Goal: Answer question/provide support: Share knowledge or assist other users

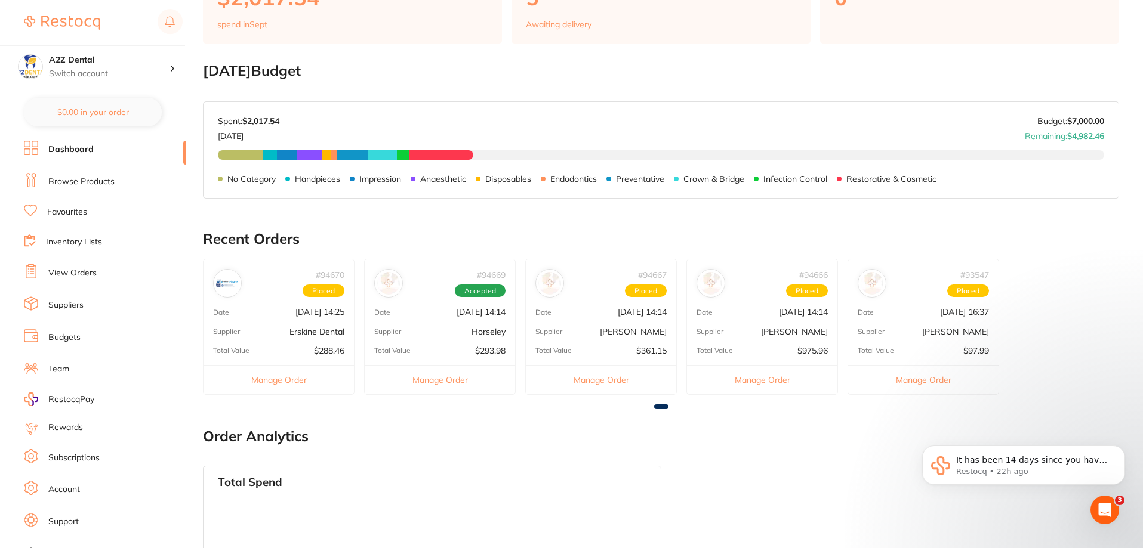
scroll to position [119, 0]
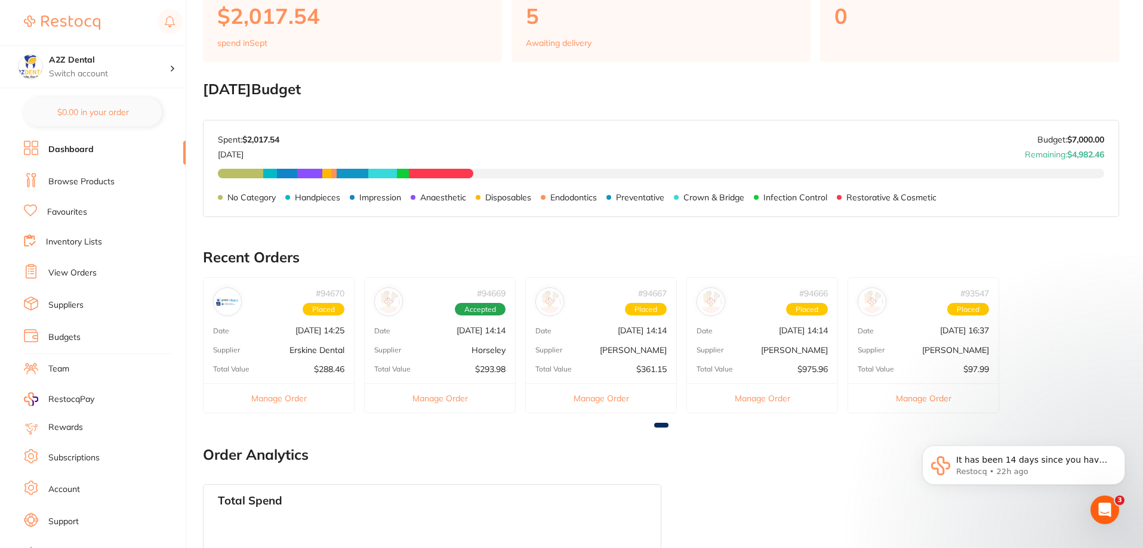
click at [66, 153] on link "Dashboard" at bounding box center [70, 150] width 45 height 12
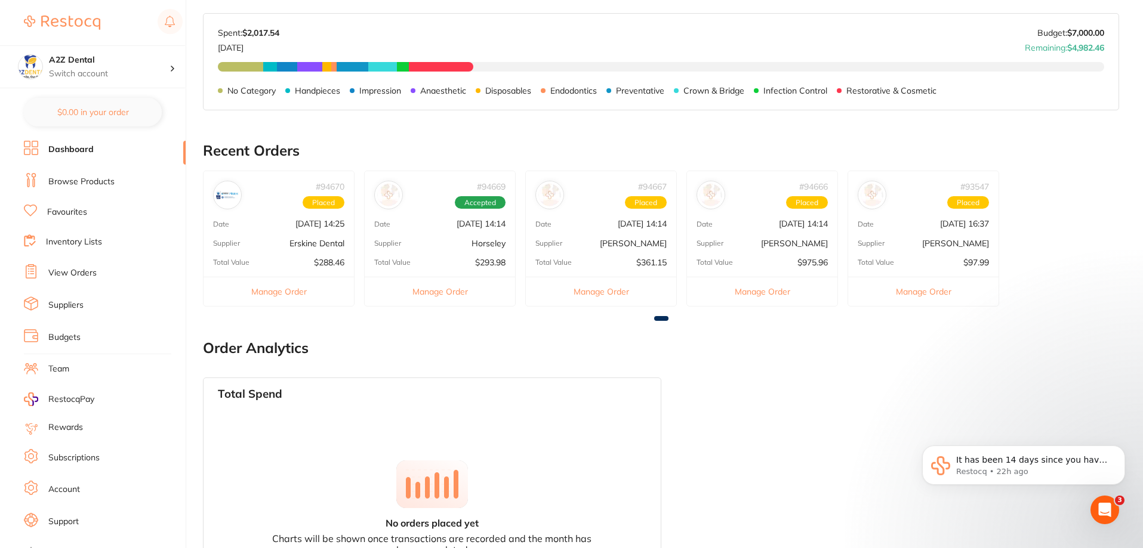
scroll to position [239, 0]
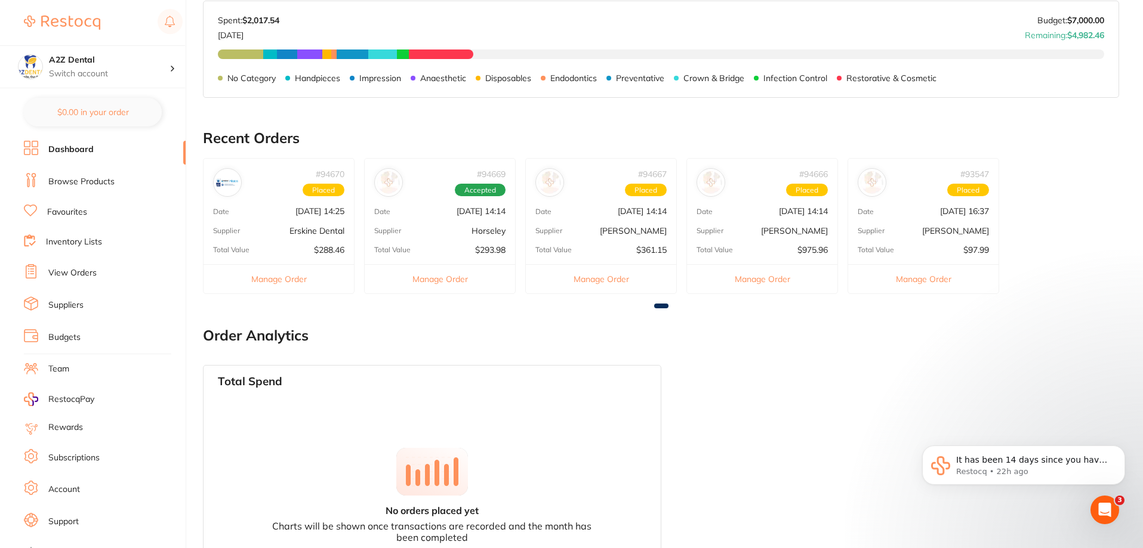
click at [76, 273] on link "View Orders" at bounding box center [72, 273] width 48 height 12
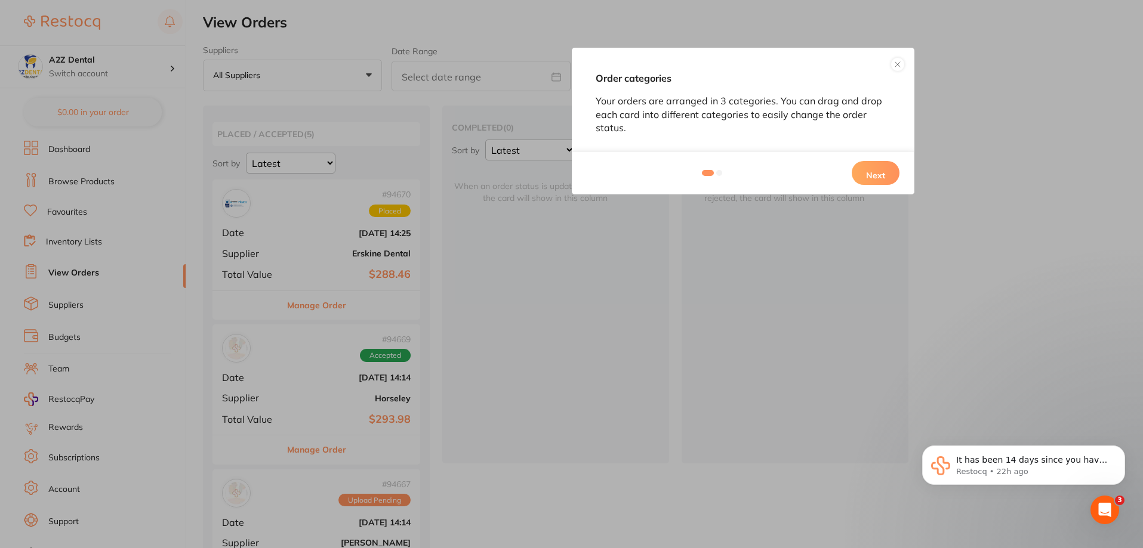
click at [870, 180] on button "Next" at bounding box center [876, 173] width 48 height 24
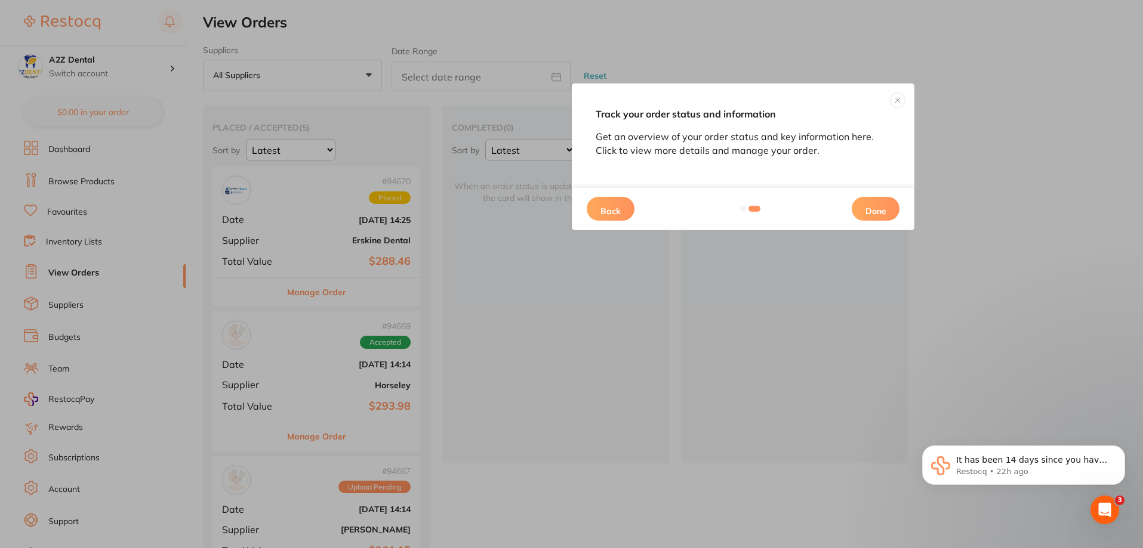
click at [876, 212] on button "Done" at bounding box center [876, 209] width 48 height 24
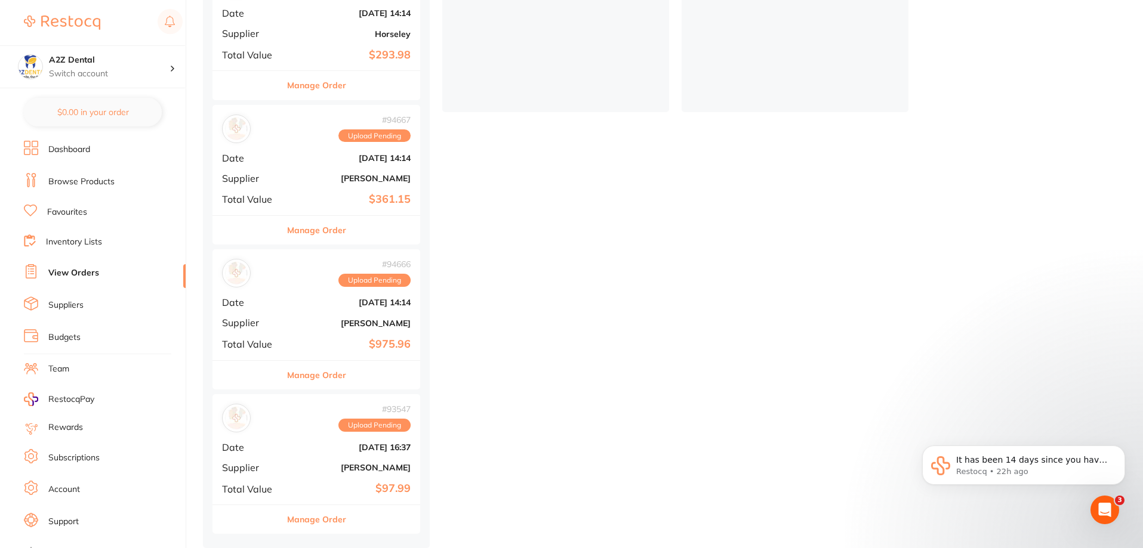
scroll to position [355, 0]
click at [310, 520] on button "Manage Order" at bounding box center [316, 519] width 59 height 29
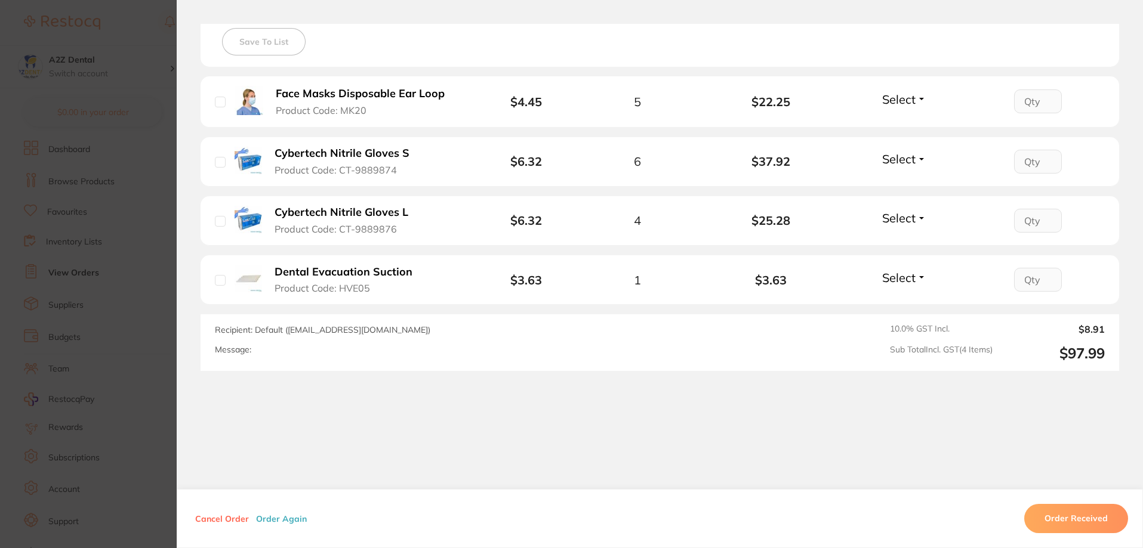
scroll to position [343, 0]
click at [1076, 525] on button "Order Received" at bounding box center [1076, 519] width 104 height 29
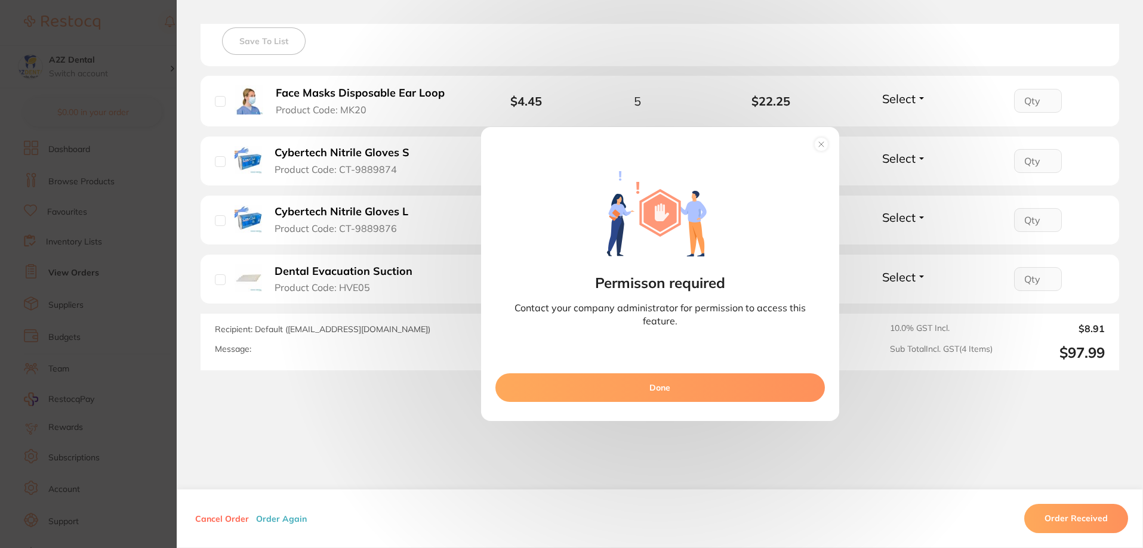
click at [659, 393] on button "Done" at bounding box center [659, 388] width 329 height 29
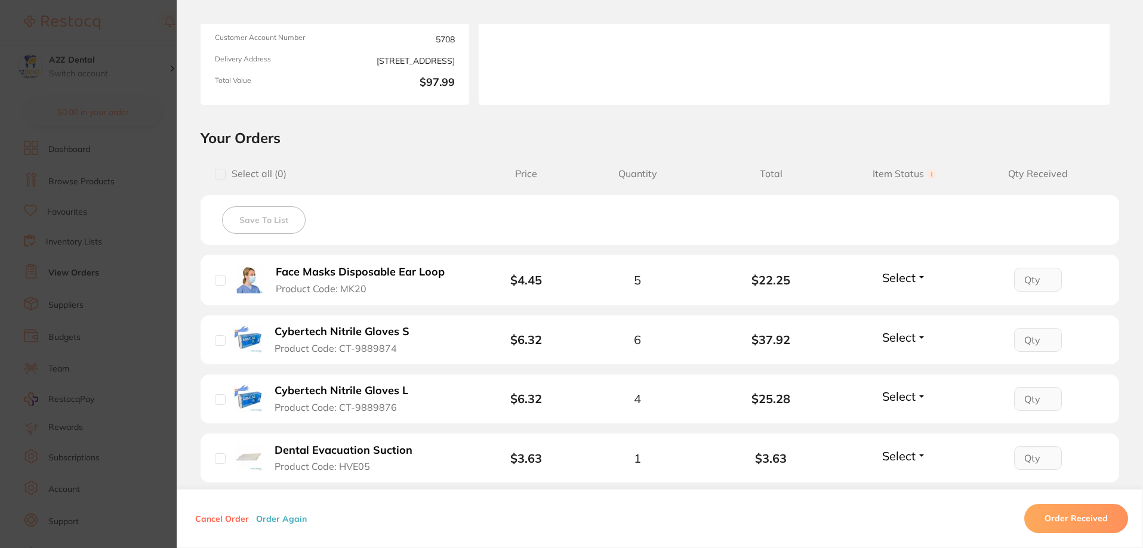
scroll to position [224, 0]
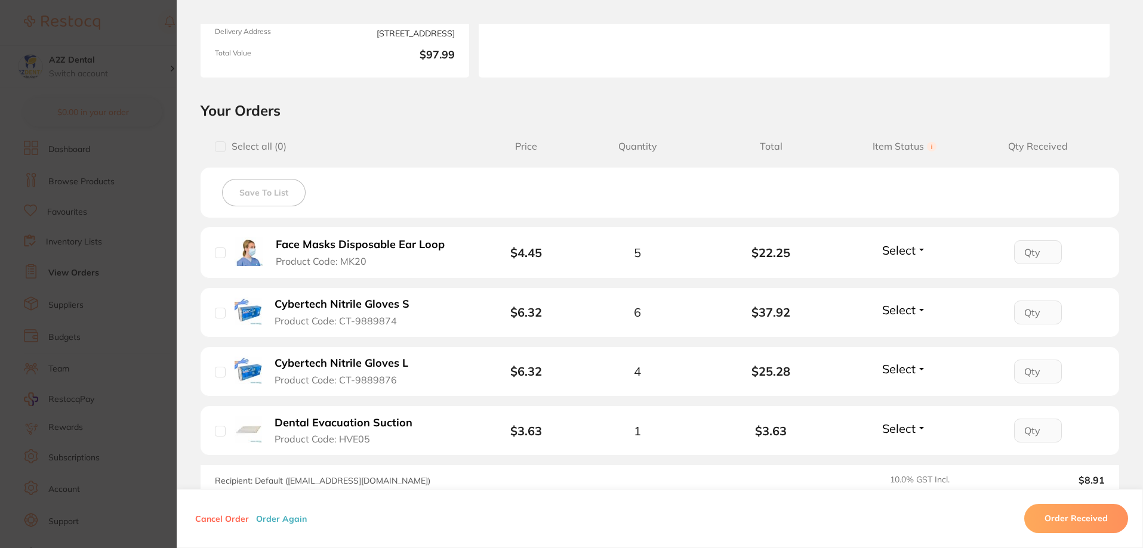
scroll to position [239, 0]
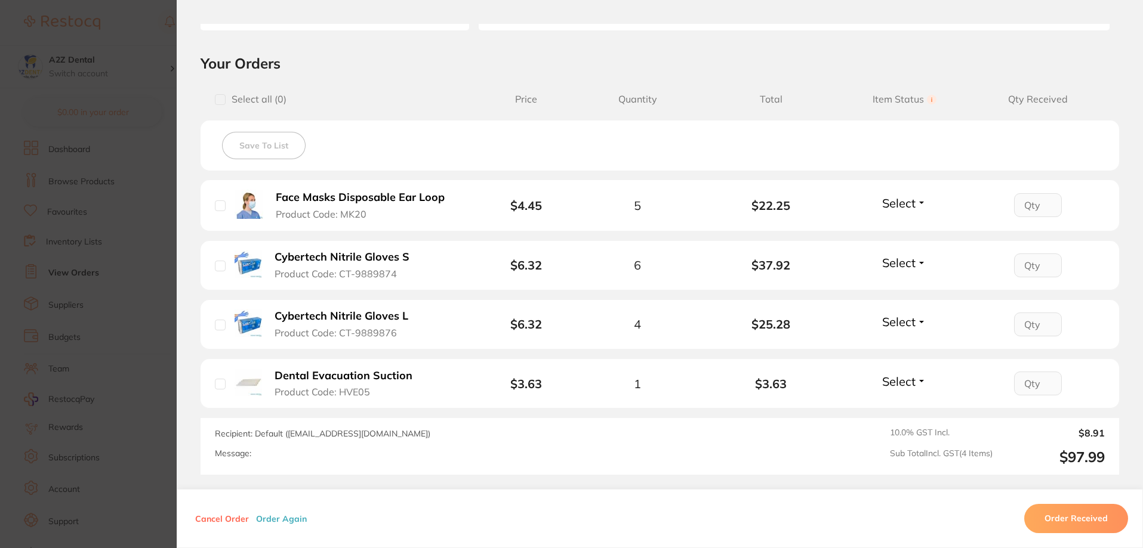
click at [1093, 520] on button "Order Received" at bounding box center [1076, 519] width 104 height 29
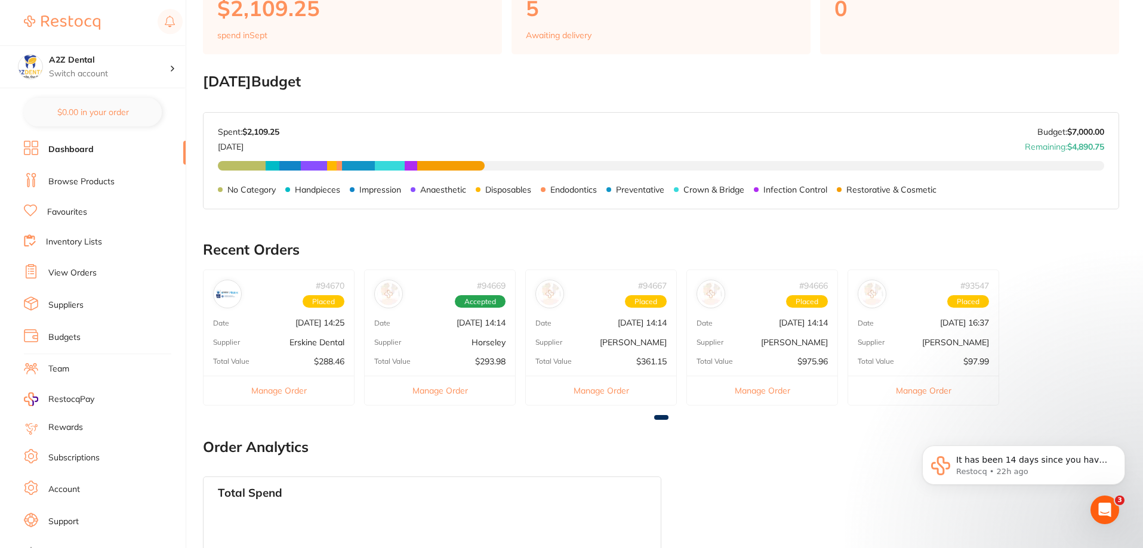
scroll to position [179, 0]
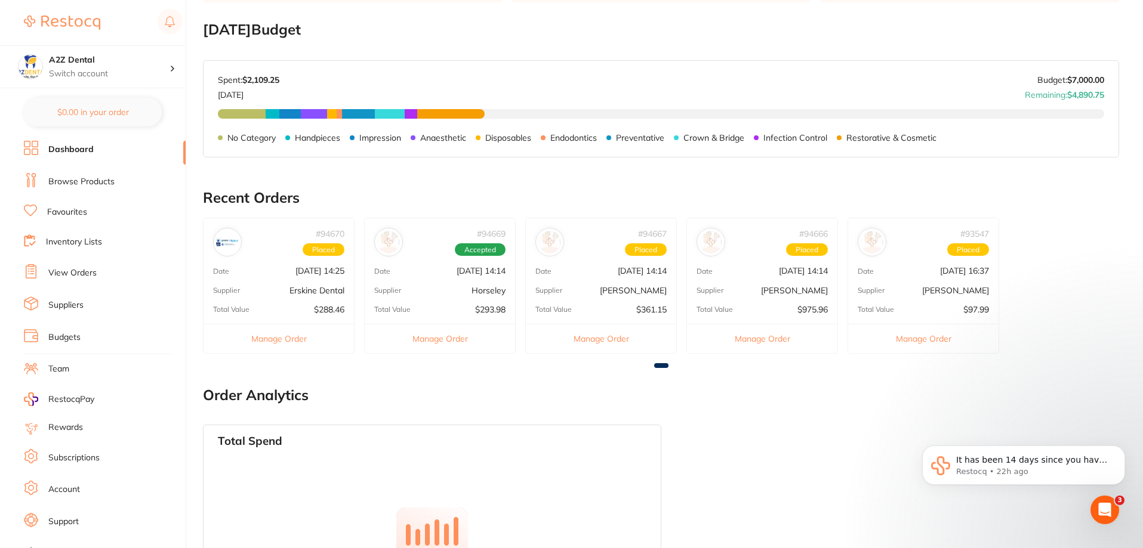
click at [929, 338] on button "Manage Order" at bounding box center [923, 338] width 150 height 29
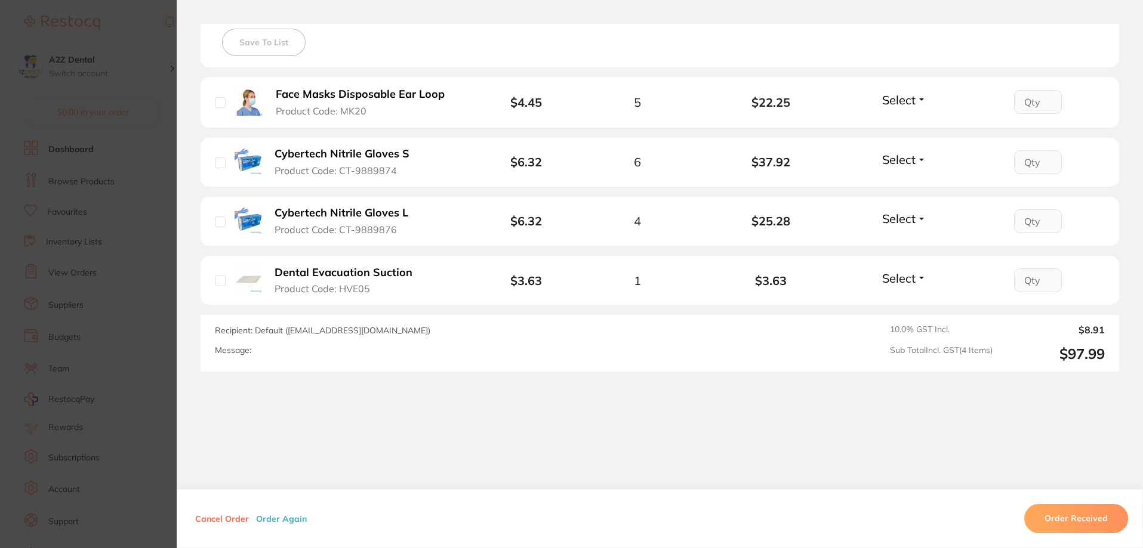
scroll to position [343, 0]
click at [1087, 524] on button "Order Received" at bounding box center [1076, 519] width 104 height 29
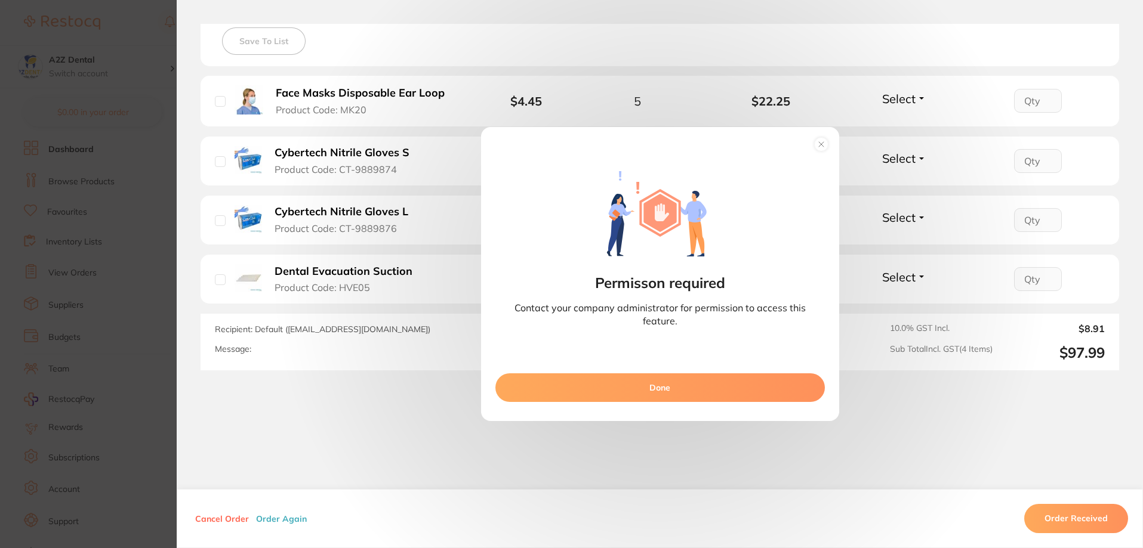
click at [656, 386] on button "Done" at bounding box center [659, 388] width 329 height 29
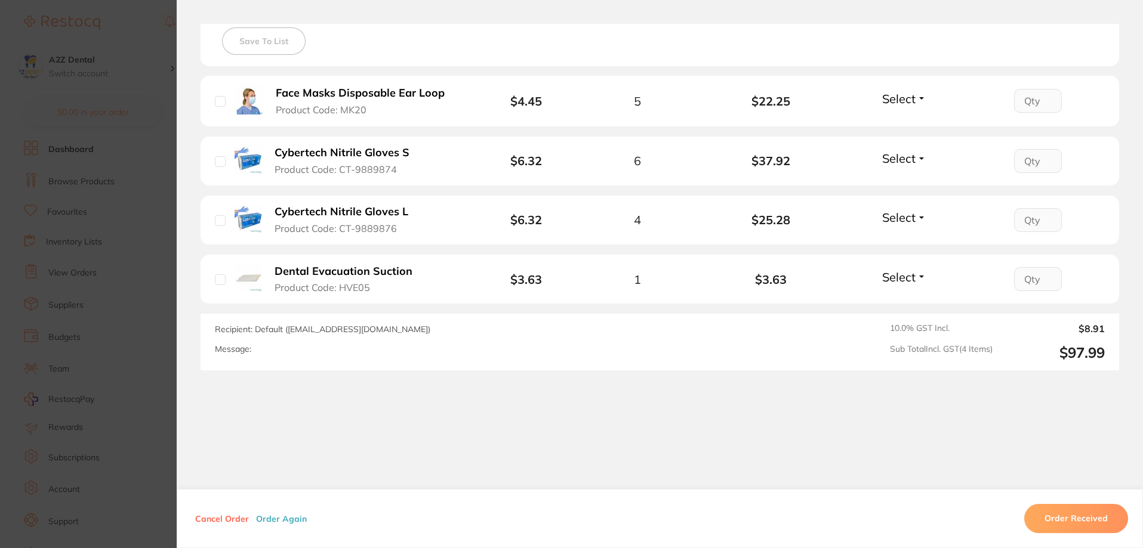
click at [1084, 517] on button "Order Received" at bounding box center [1076, 519] width 104 height 29
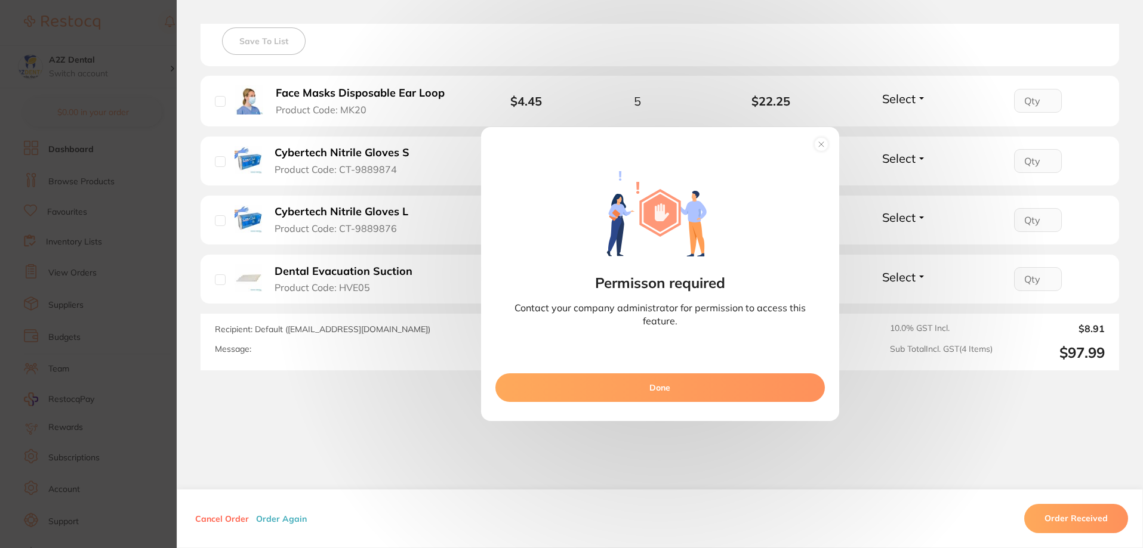
click at [814, 140] on circle at bounding box center [821, 144] width 14 height 14
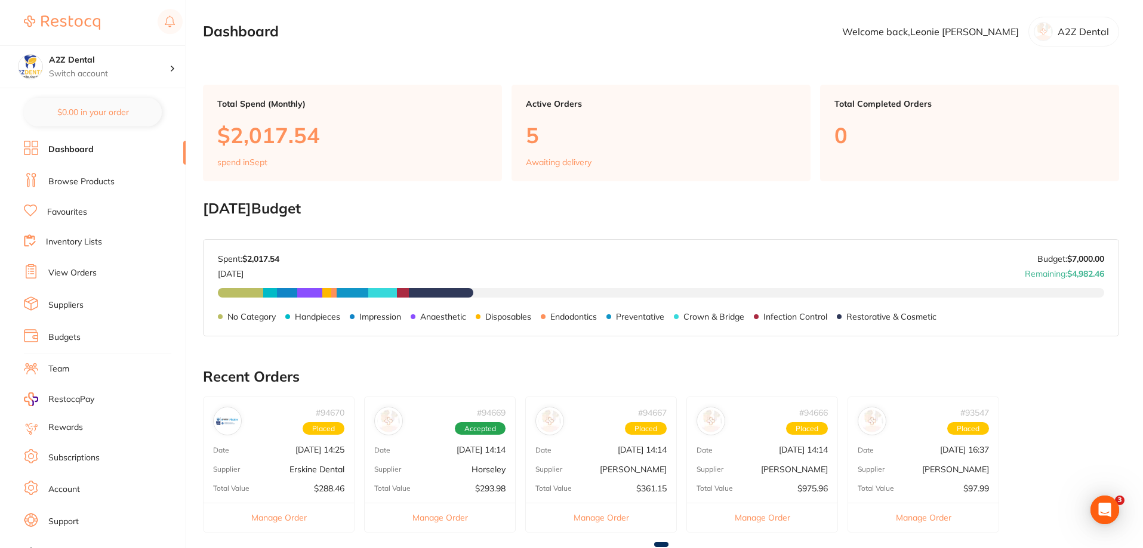
click at [929, 517] on button "Manage Order" at bounding box center [923, 517] width 150 height 29
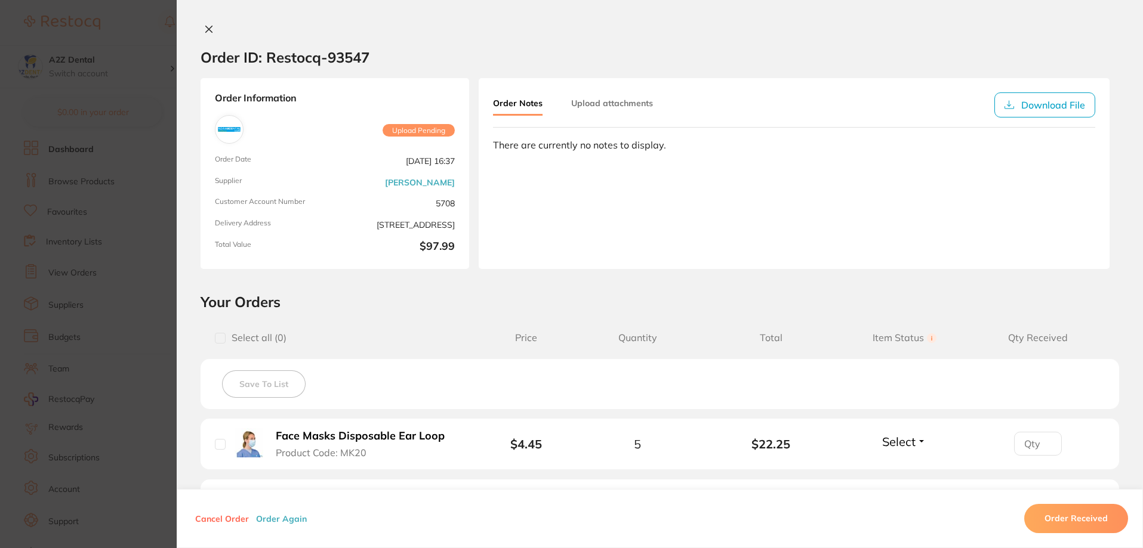
click at [1077, 520] on button "Order Received" at bounding box center [1076, 519] width 104 height 29
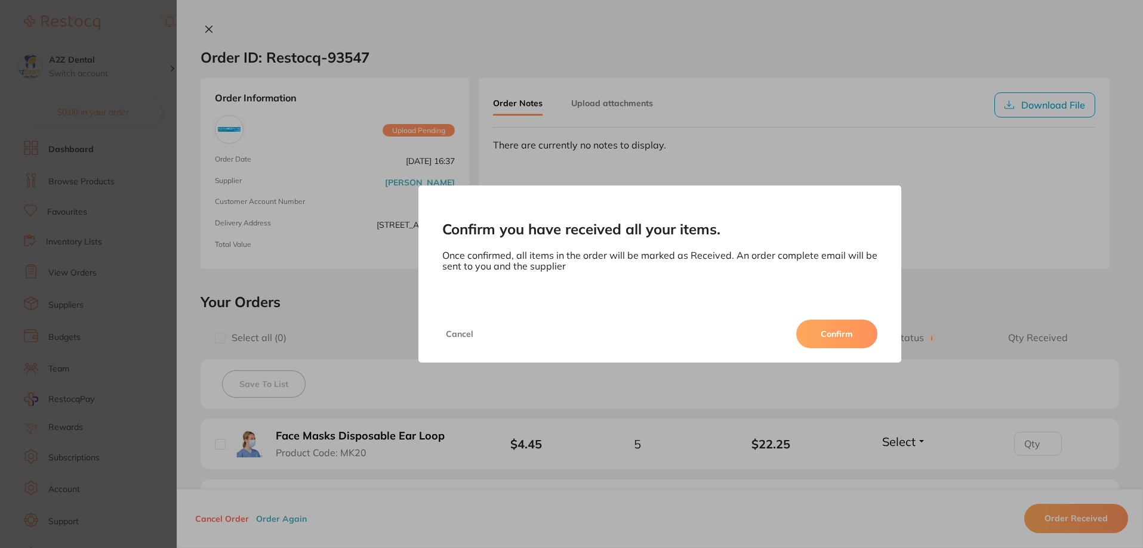
click at [830, 337] on button "Confirm" at bounding box center [836, 334] width 81 height 29
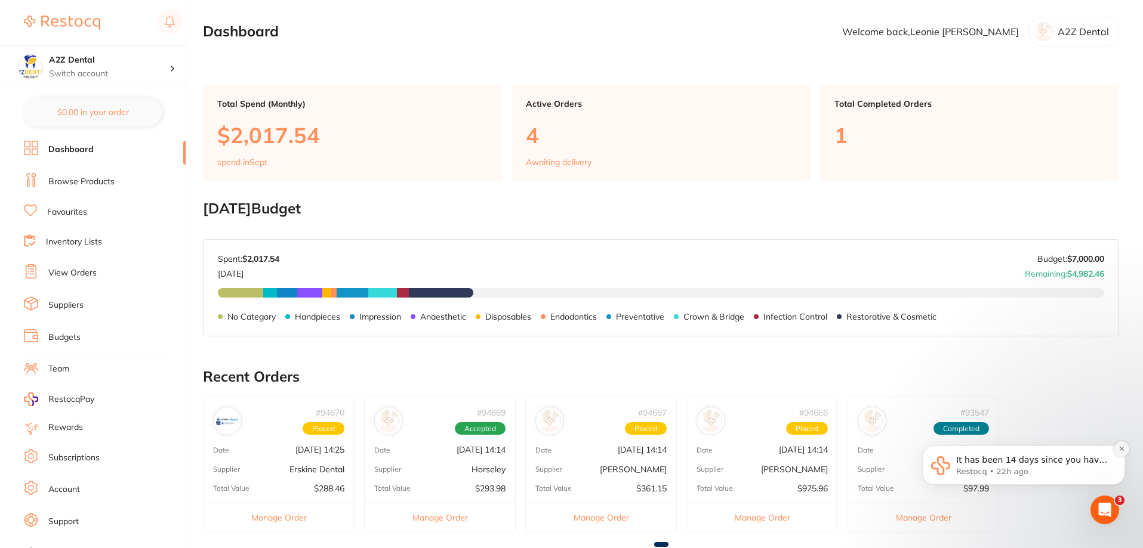
click at [1122, 453] on button "Dismiss notification" at bounding box center [1122, 450] width 16 height 16
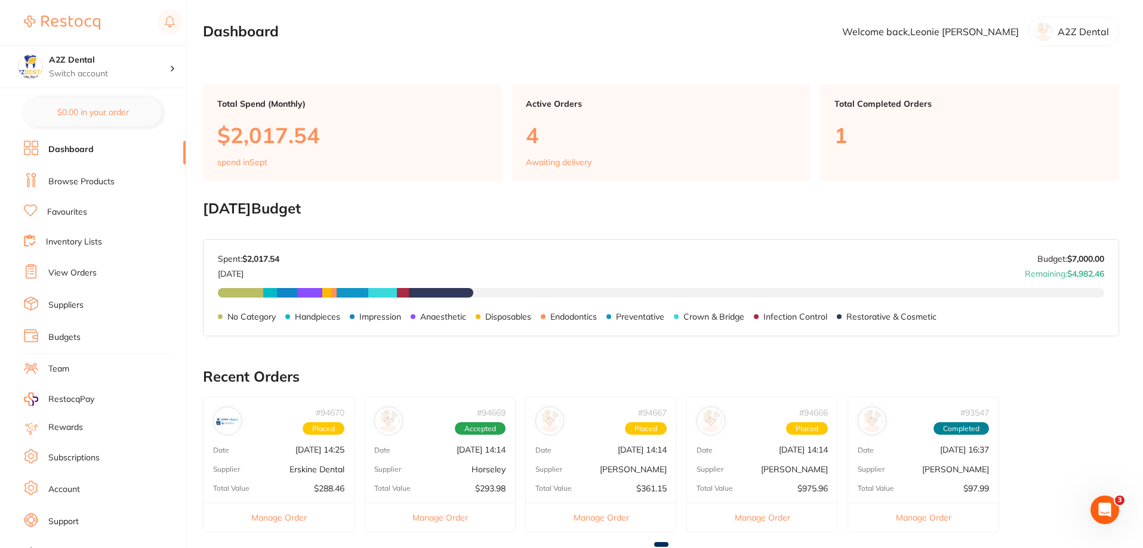
click at [77, 239] on link "Inventory Lists" at bounding box center [74, 242] width 56 height 12
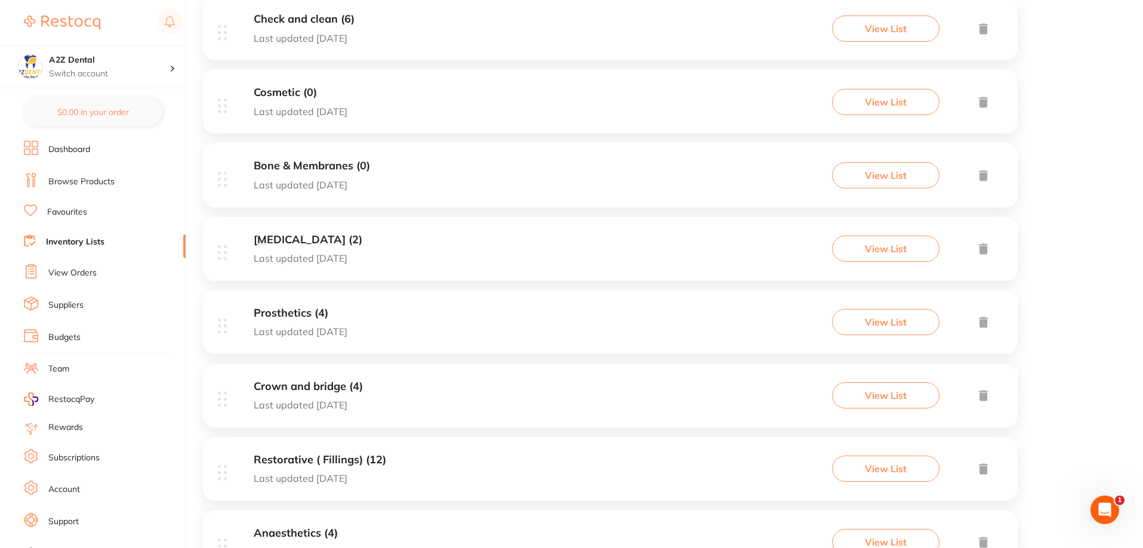
scroll to position [458, 0]
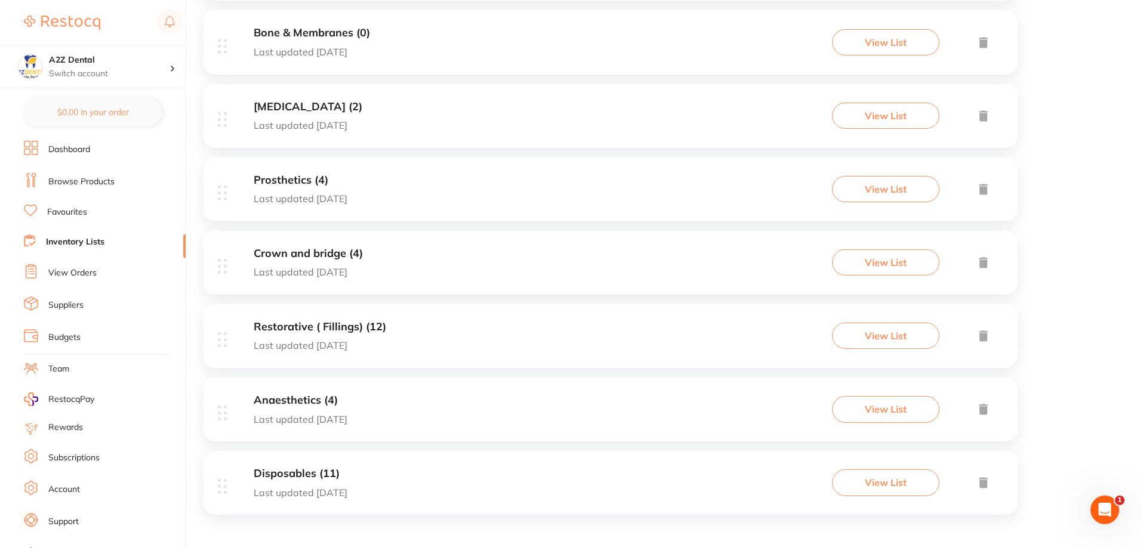
click at [283, 474] on h3 "Disposables (11)" at bounding box center [301, 474] width 94 height 13
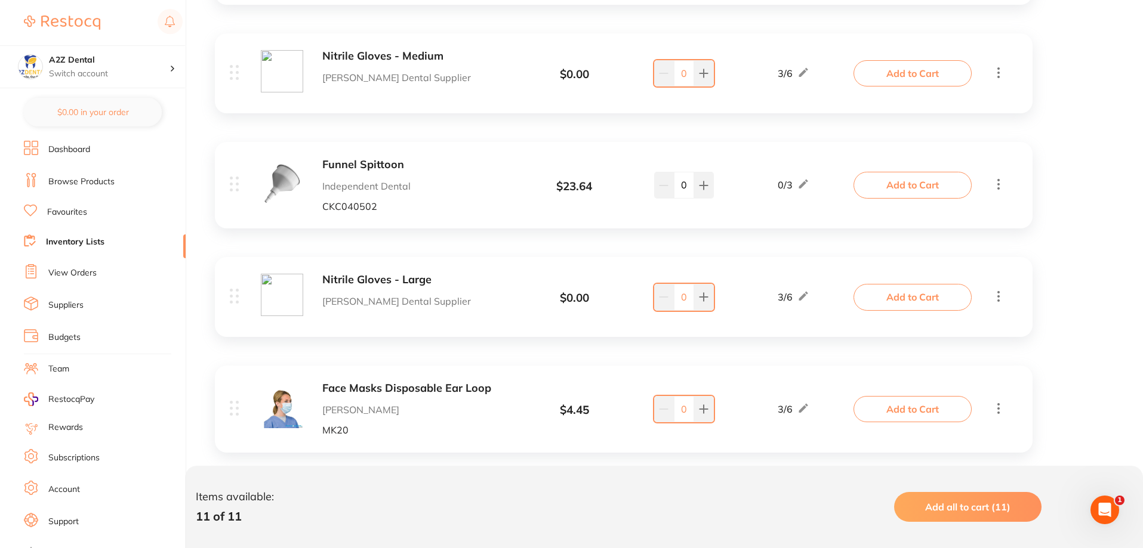
scroll to position [895, 0]
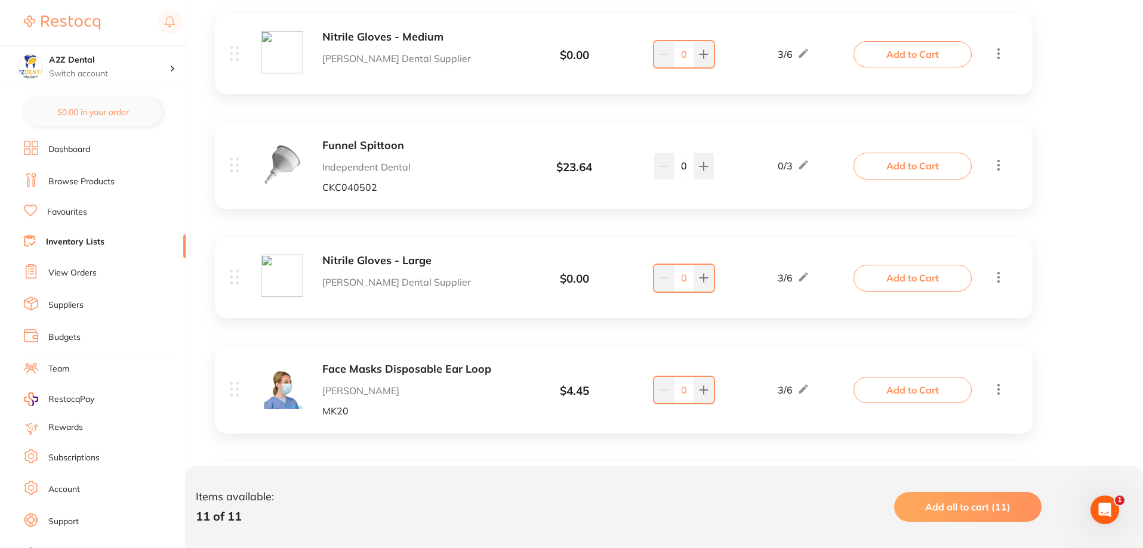
click at [998, 279] on icon at bounding box center [998, 277] width 2 height 11
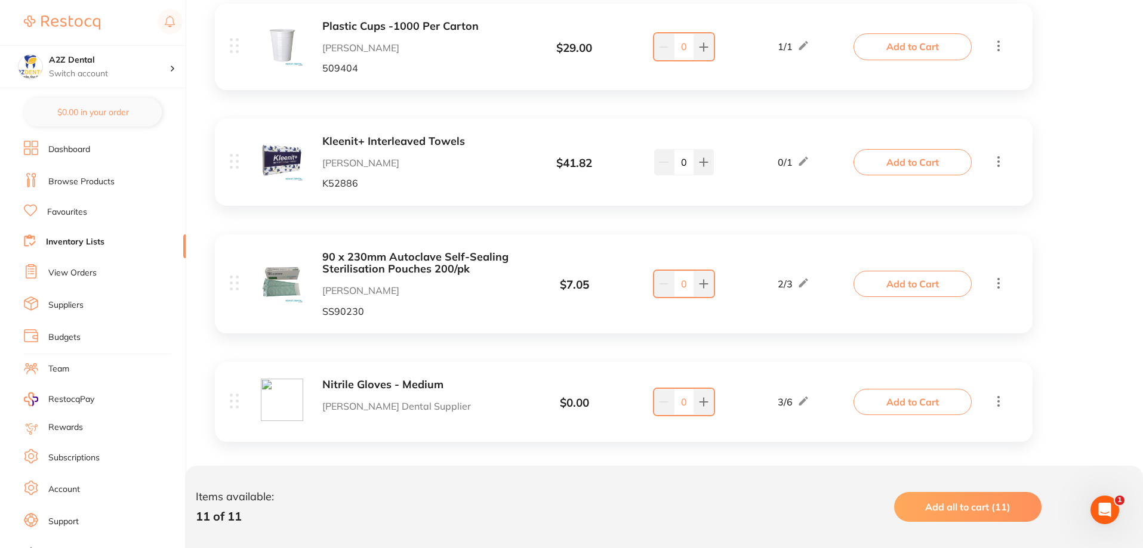
scroll to position [358, 0]
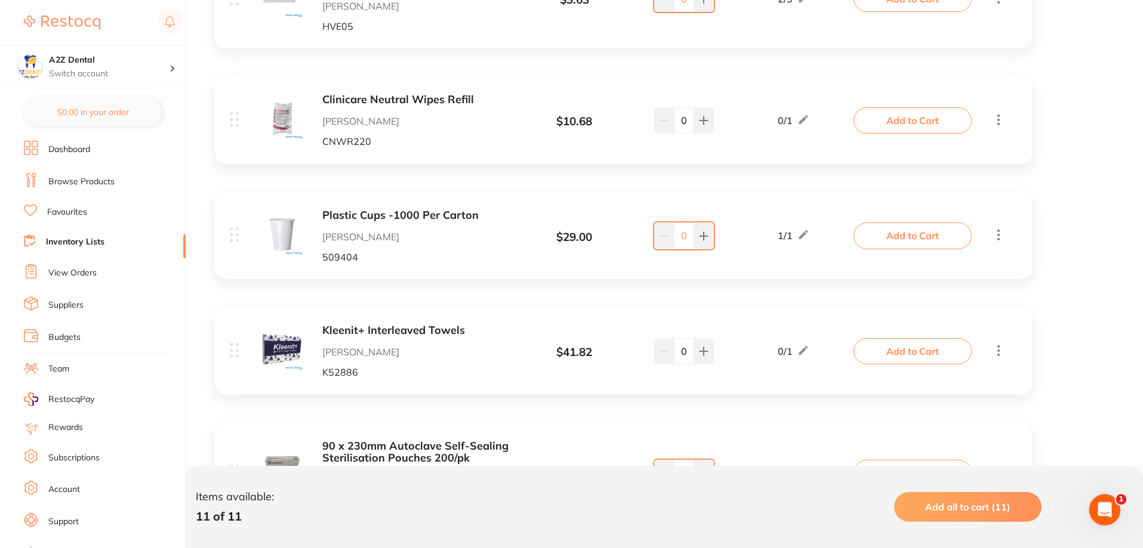
click at [1109, 513] on div "Open Intercom Messenger" at bounding box center [1102, 508] width 39 height 39
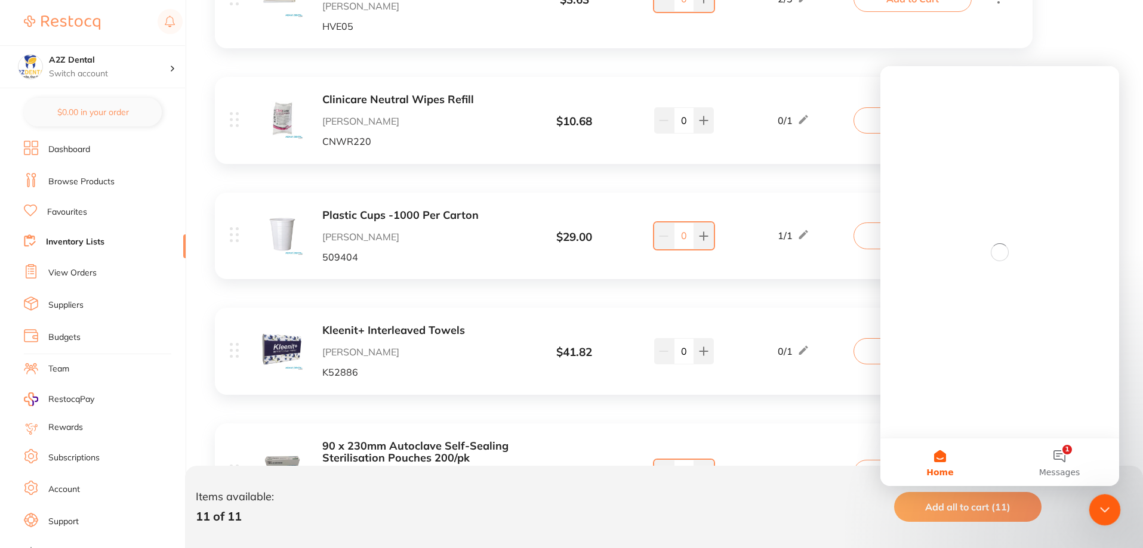
scroll to position [0, 0]
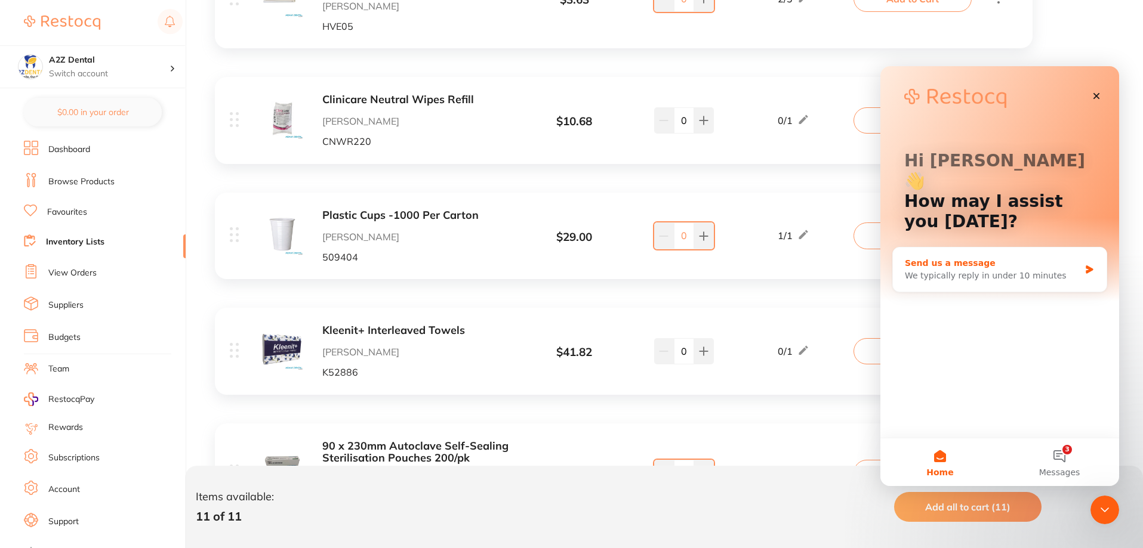
click at [932, 262] on div "Send us a message We typically reply in under 10 minutes" at bounding box center [1000, 270] width 214 height 44
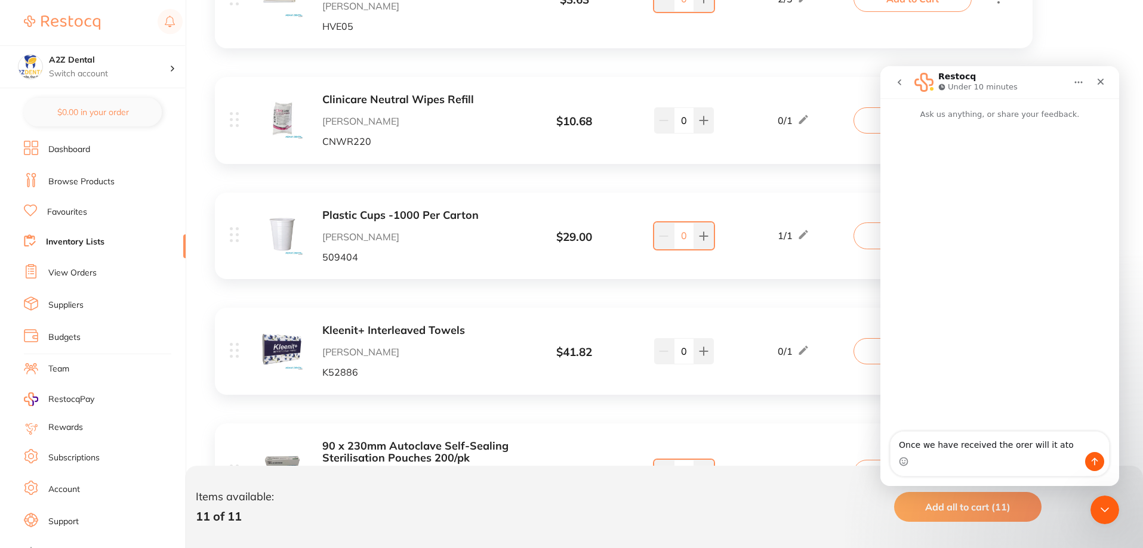
click at [1008, 446] on textarea "Once we have received the orer will it ato" at bounding box center [999, 442] width 218 height 20
click at [1069, 446] on textarea "Once we have received the order will it ato" at bounding box center [999, 442] width 218 height 20
type textarea "Once we have received the order will it automatically update inventory list ple…"
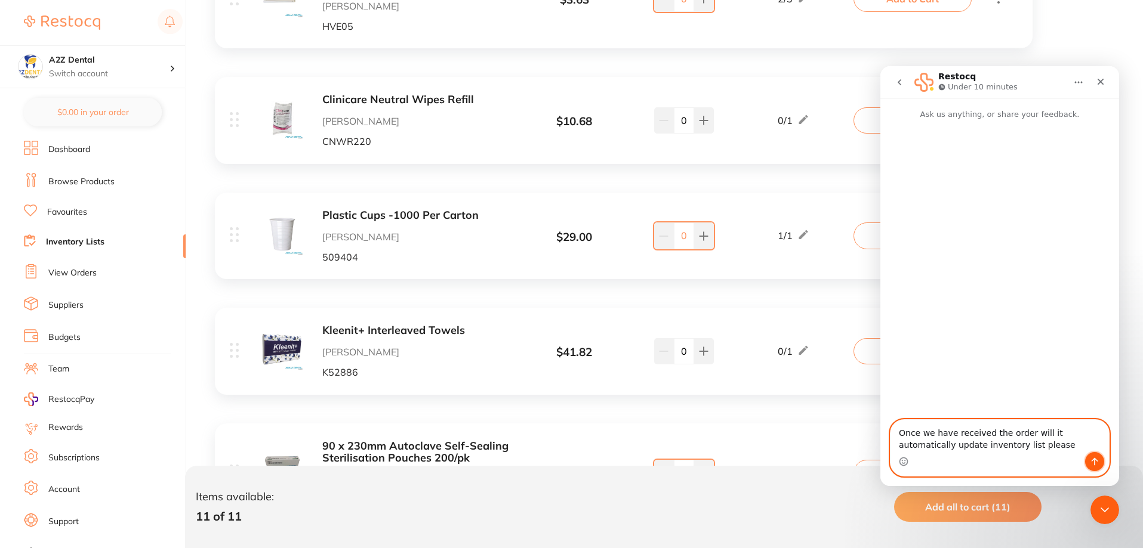
click at [1098, 461] on icon "Send a message…" at bounding box center [1095, 462] width 10 height 10
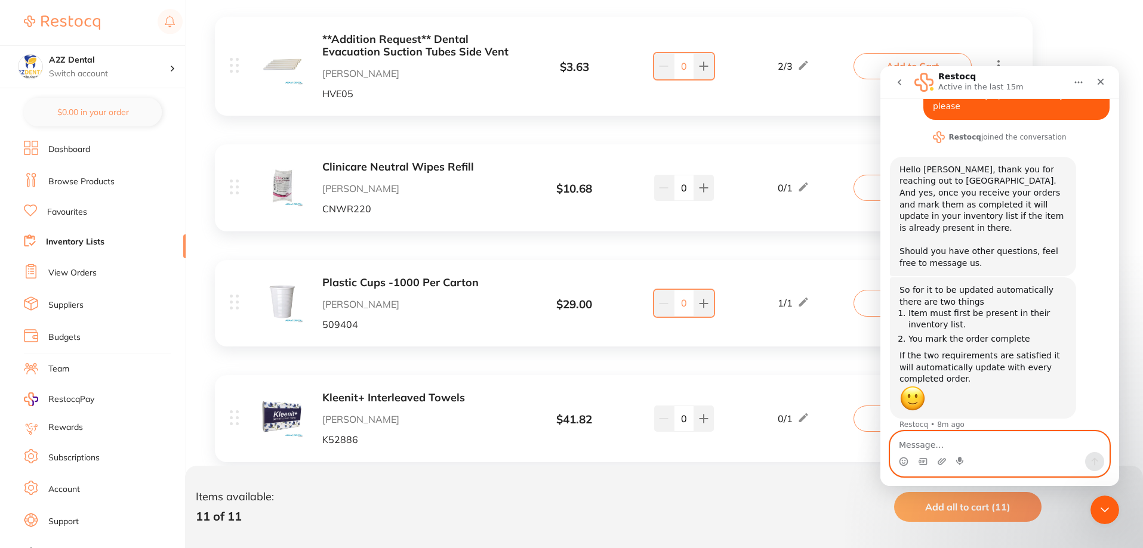
scroll to position [358, 0]
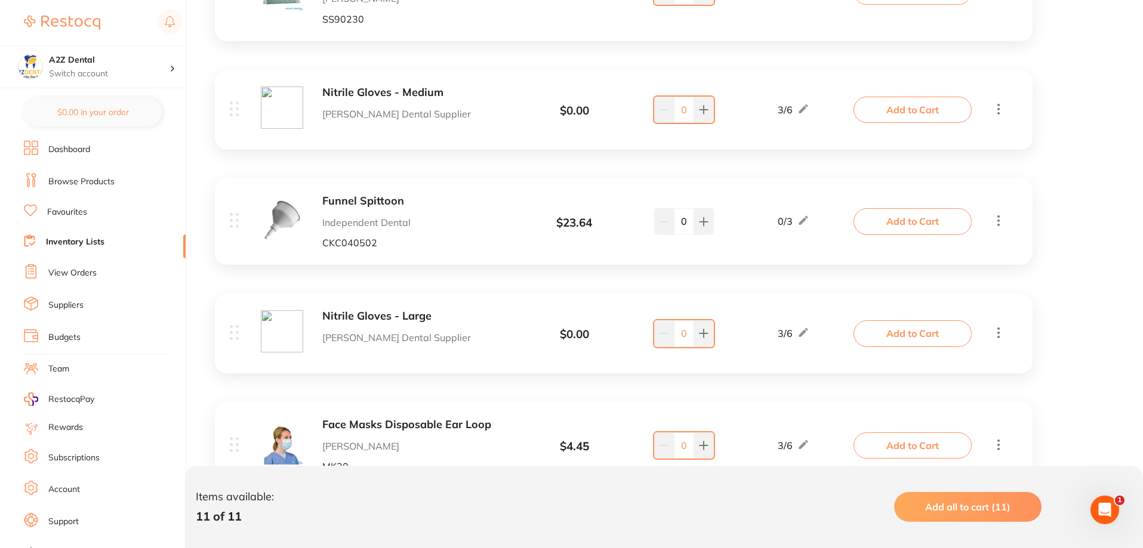
scroll to position [836, 0]
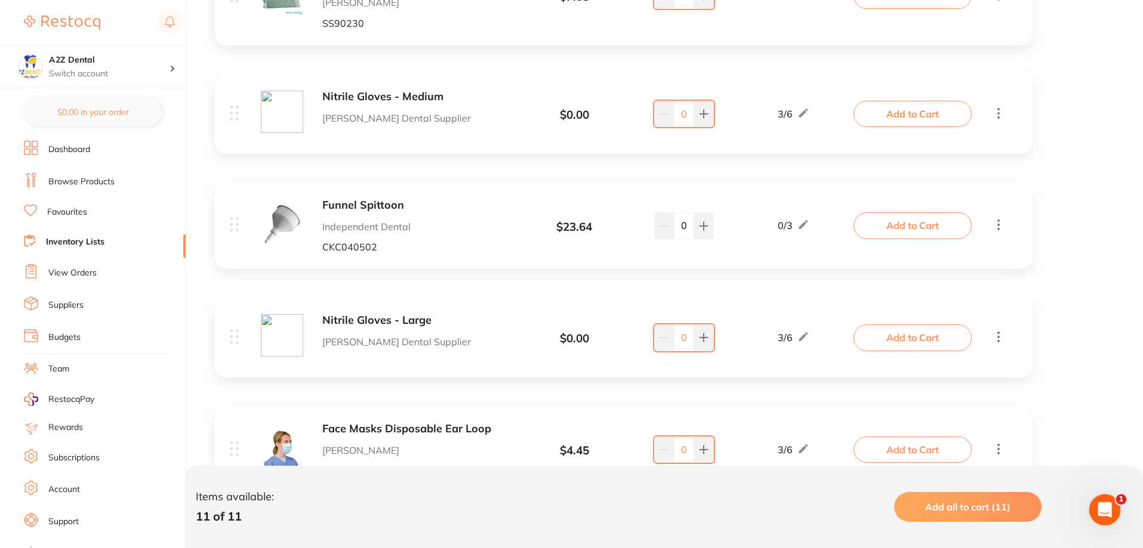
click at [1108, 509] on icon "Open Intercom Messenger" at bounding box center [1103, 509] width 20 height 20
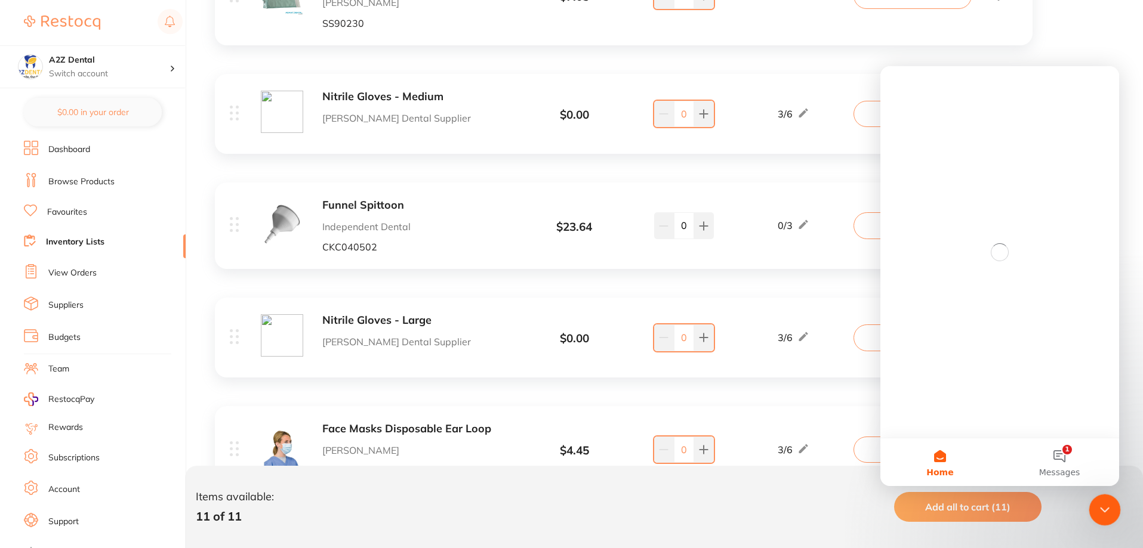
scroll to position [0, 0]
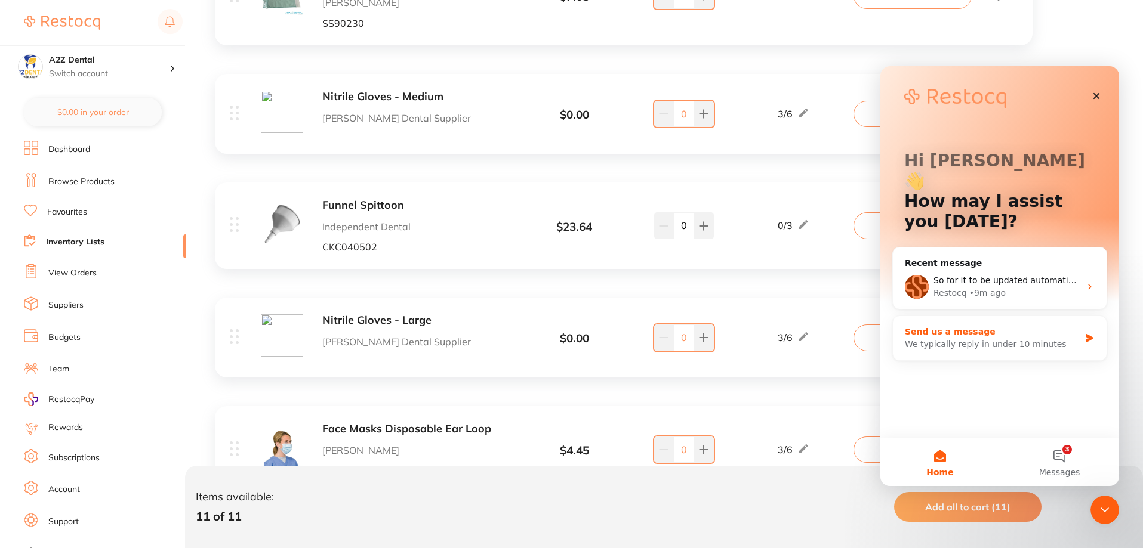
click at [947, 338] on div "We typically reply in under 10 minutes" at bounding box center [992, 344] width 175 height 13
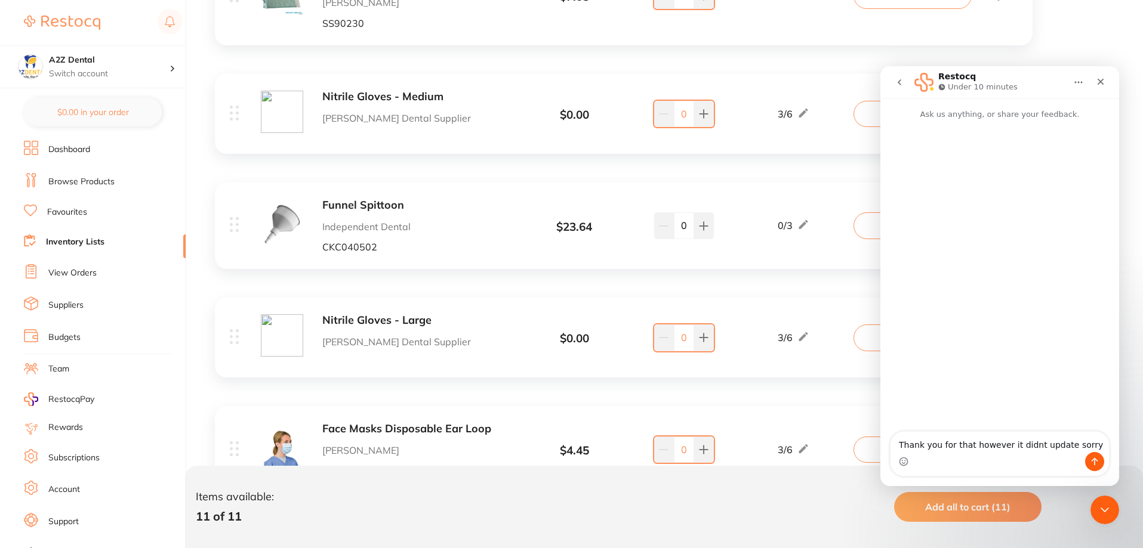
click at [1026, 446] on textarea "Thank you for that however it didnt update sorry" at bounding box center [999, 442] width 218 height 20
type textarea "Thank you for that however it didn't update sorry"
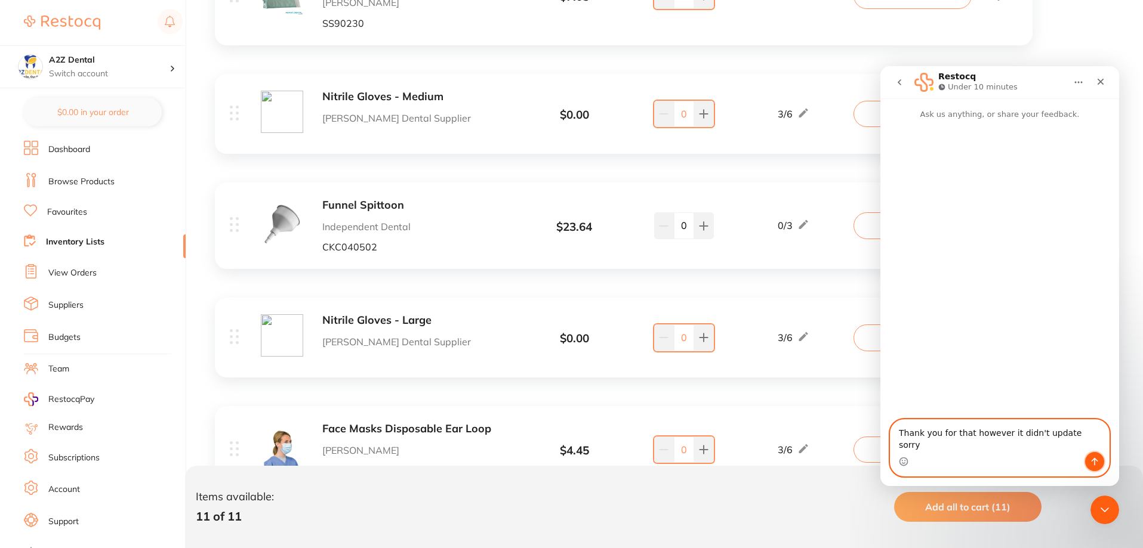
click at [1090, 459] on icon "Send a message…" at bounding box center [1095, 462] width 10 height 10
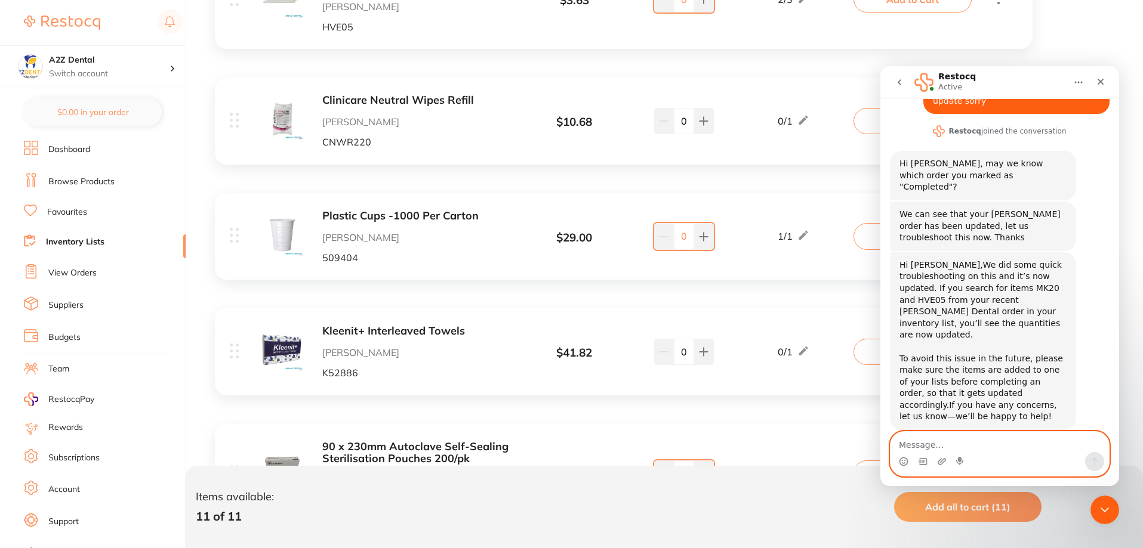
scroll to position [358, 0]
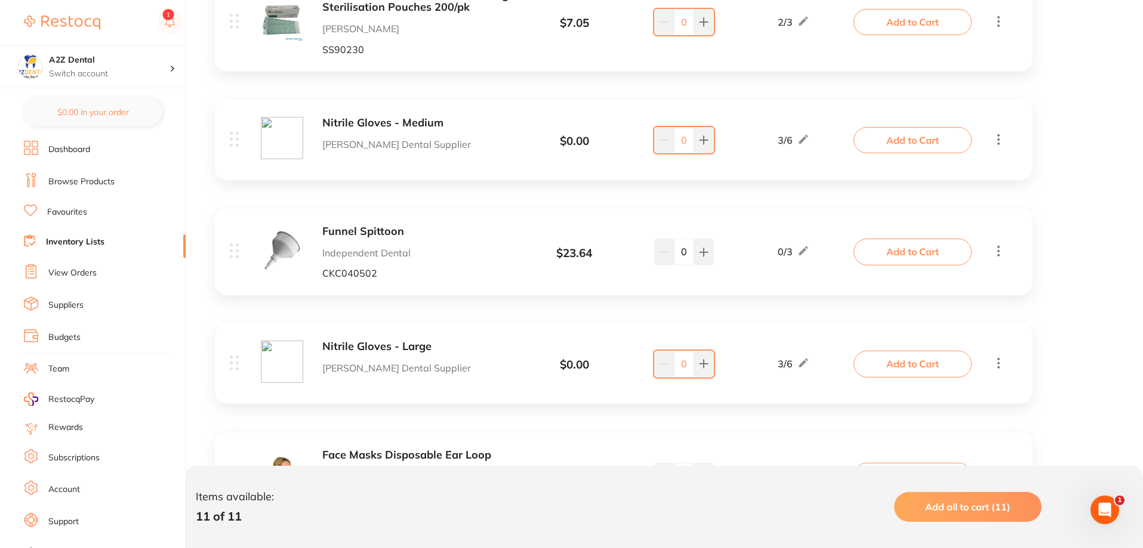
scroll to position [830, 0]
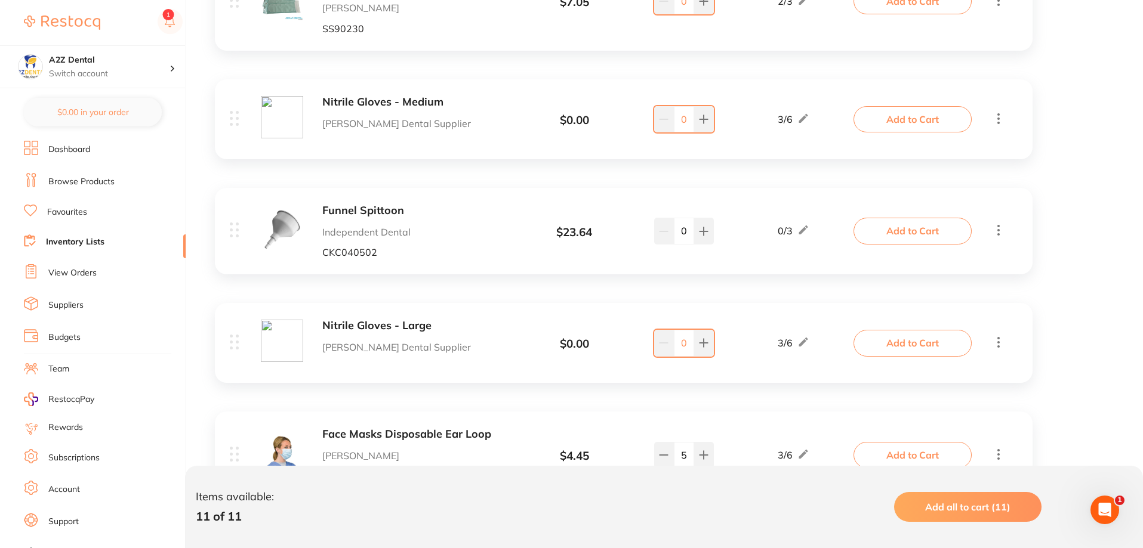
click at [399, 325] on b "Nitrile Gloves - Large" at bounding box center [416, 326] width 189 height 13
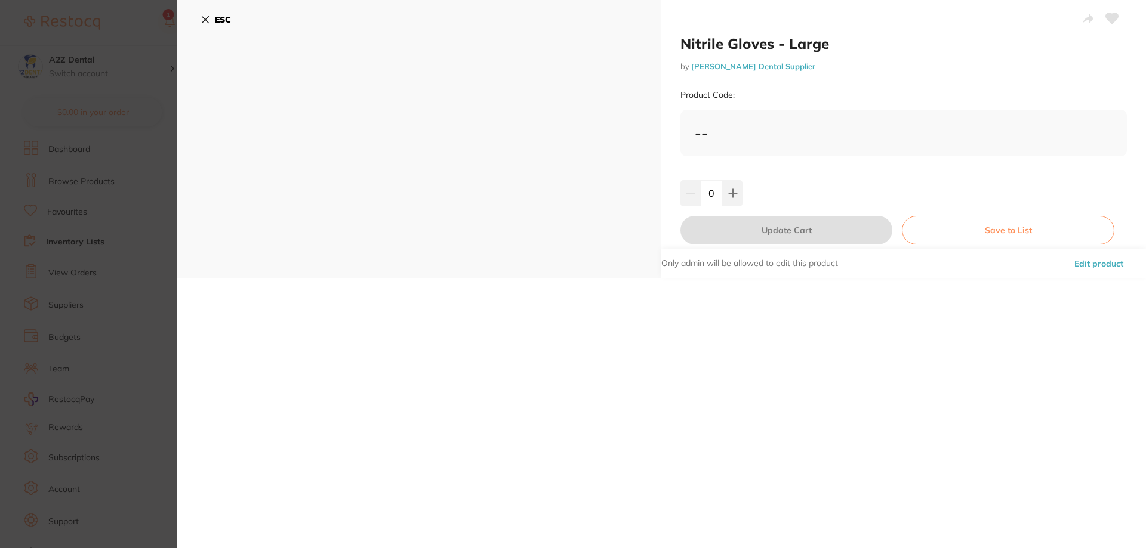
click at [205, 22] on icon at bounding box center [206, 20] width 10 height 10
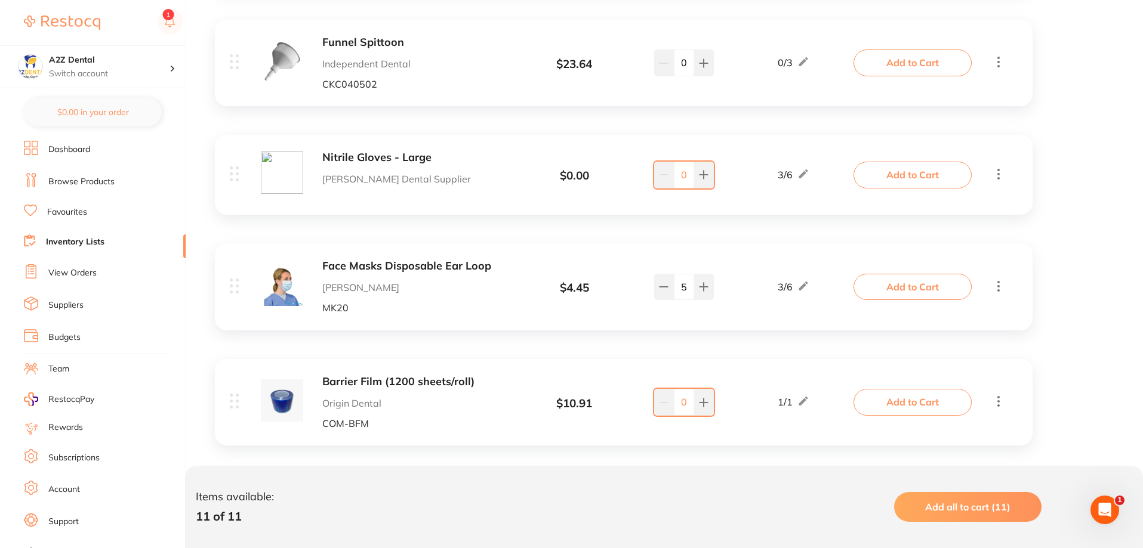
scroll to position [1129, 0]
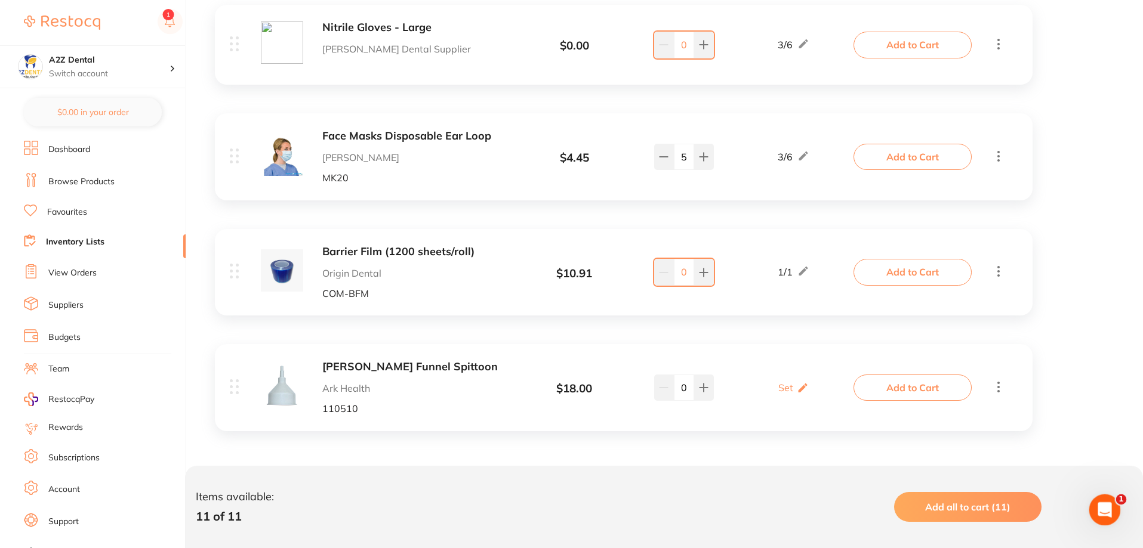
click at [1106, 506] on icon "Open Intercom Messenger" at bounding box center [1103, 509] width 20 height 20
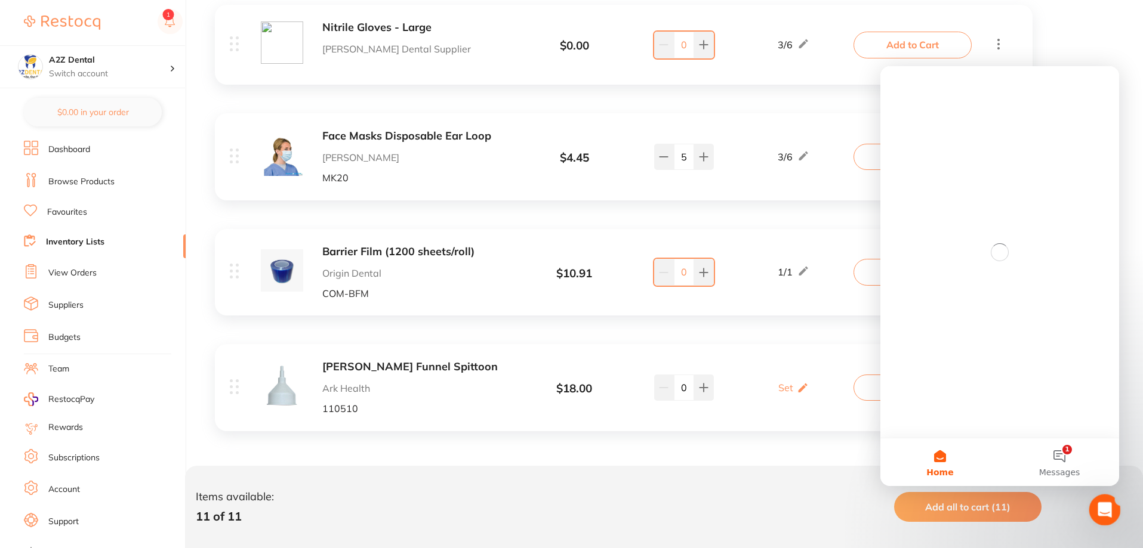
scroll to position [0, 0]
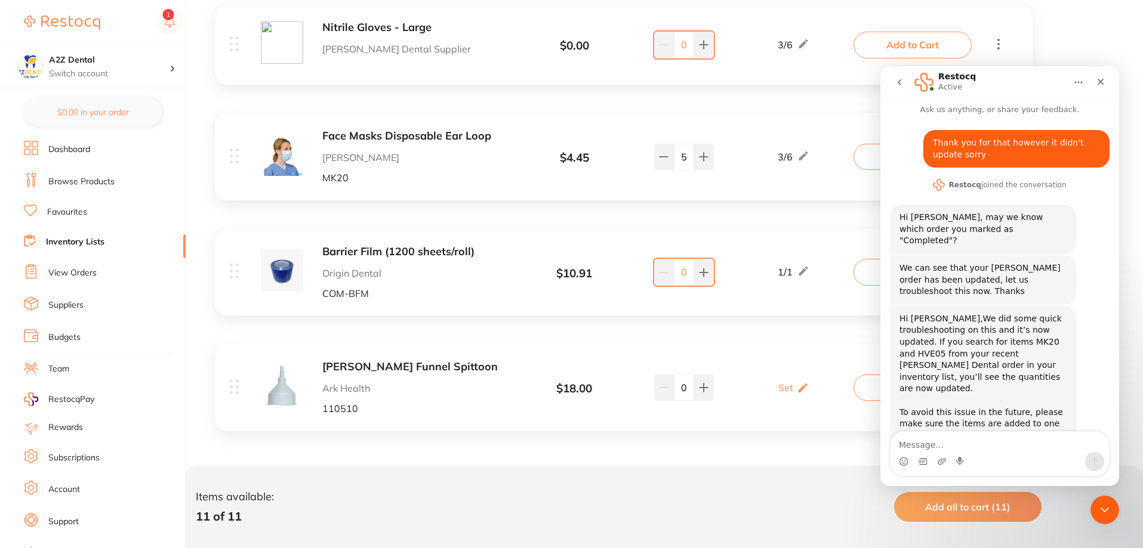
scroll to position [58, 0]
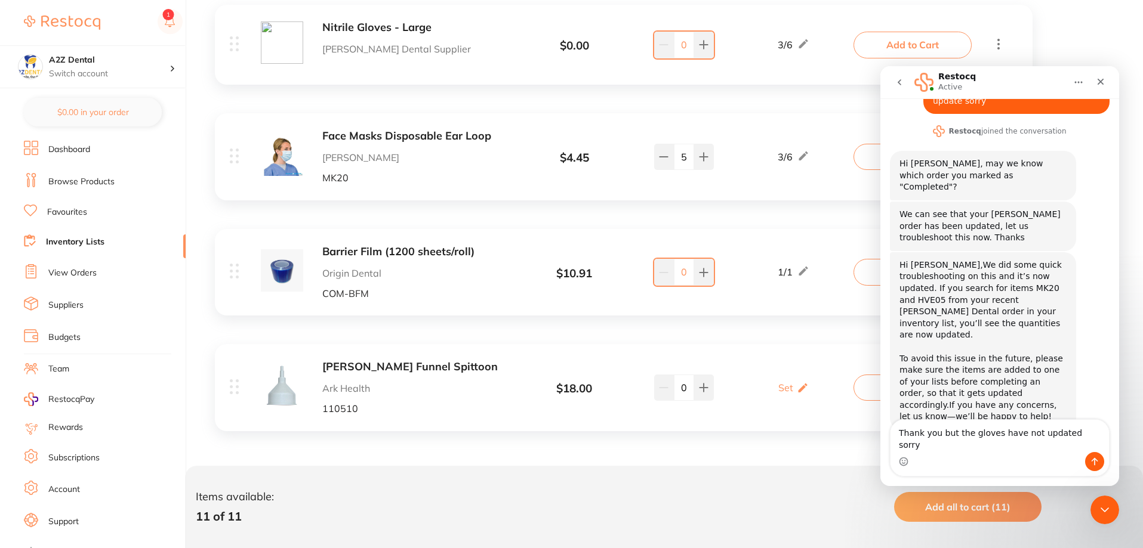
type textarea "Thank you but the gloves have not updated sorry"
click at [1089, 459] on button "Send a message…" at bounding box center [1094, 461] width 19 height 19
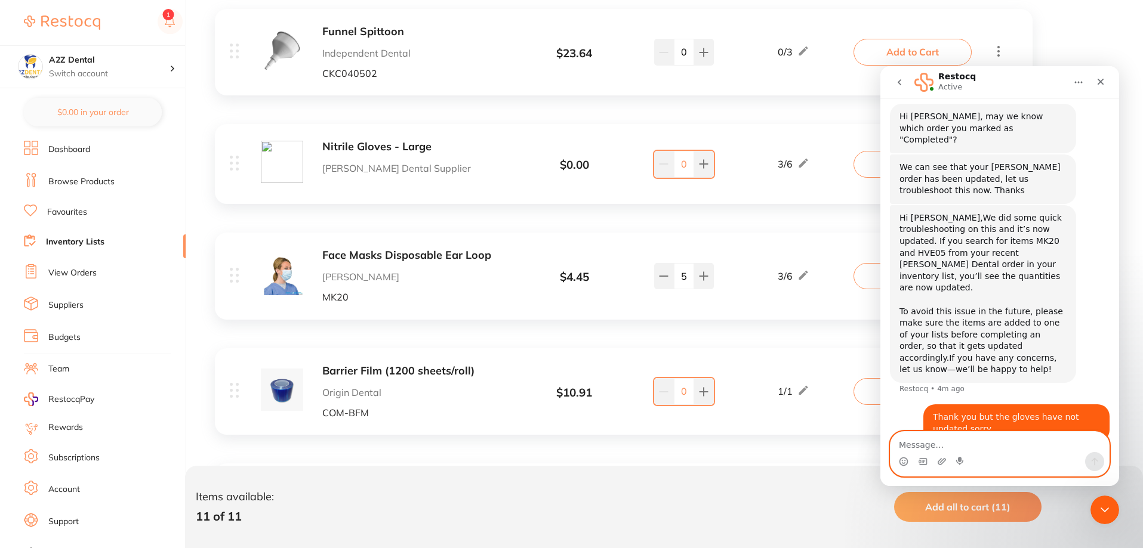
scroll to position [950, 0]
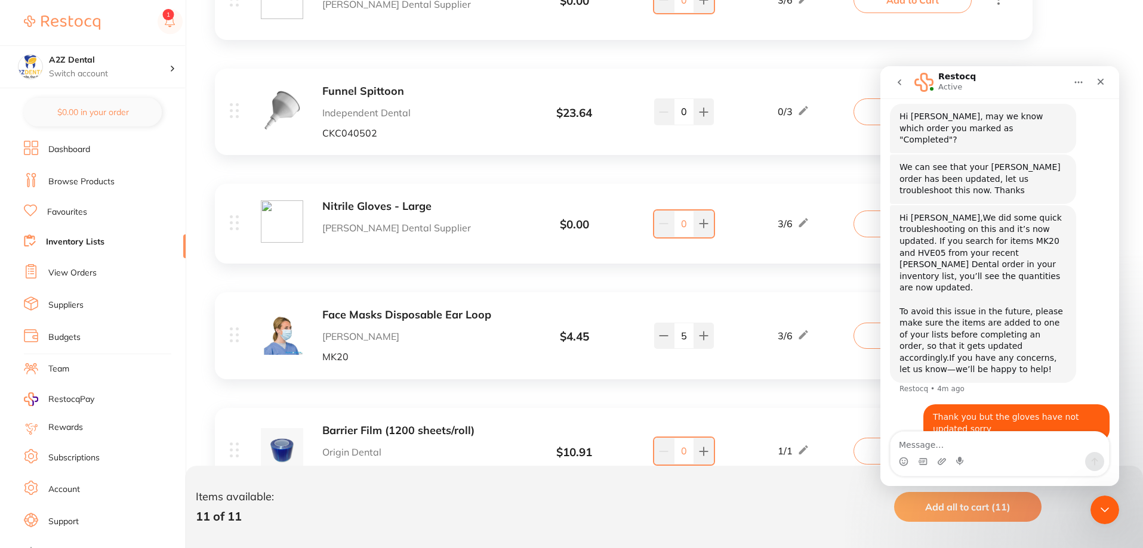
click at [383, 206] on b "Nitrile Gloves - Large" at bounding box center [416, 207] width 189 height 13
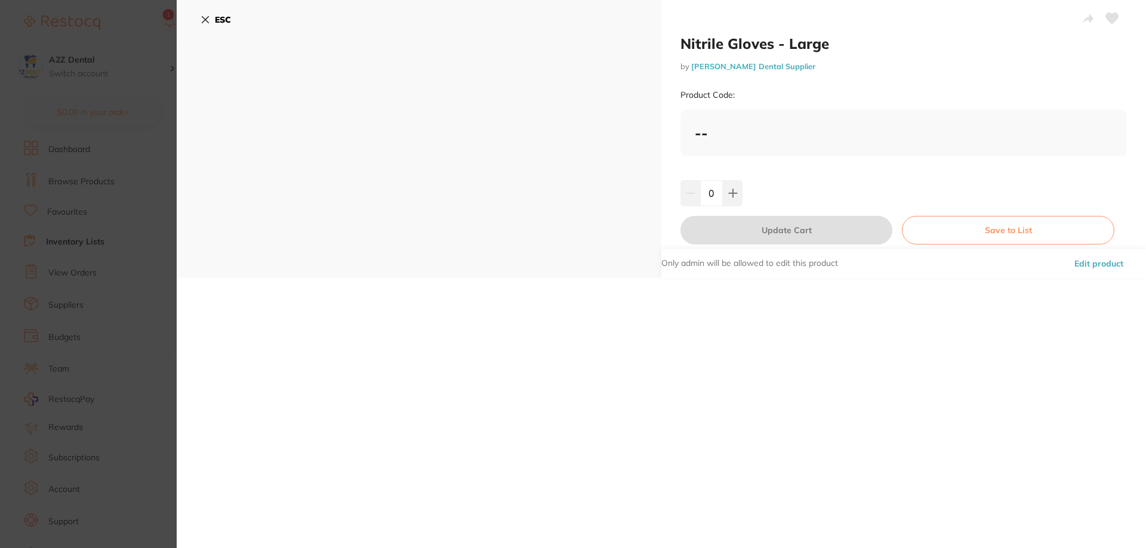
click at [699, 134] on b "--" at bounding box center [701, 133] width 13 height 18
click at [738, 98] on div "Product Code:" at bounding box center [903, 95] width 446 height 29
click at [733, 95] on div "Product Code:" at bounding box center [903, 95] width 446 height 29
click at [1092, 261] on button "Edit product" at bounding box center [1099, 263] width 56 height 29
click at [1094, 265] on button "Edit product" at bounding box center [1099, 263] width 56 height 29
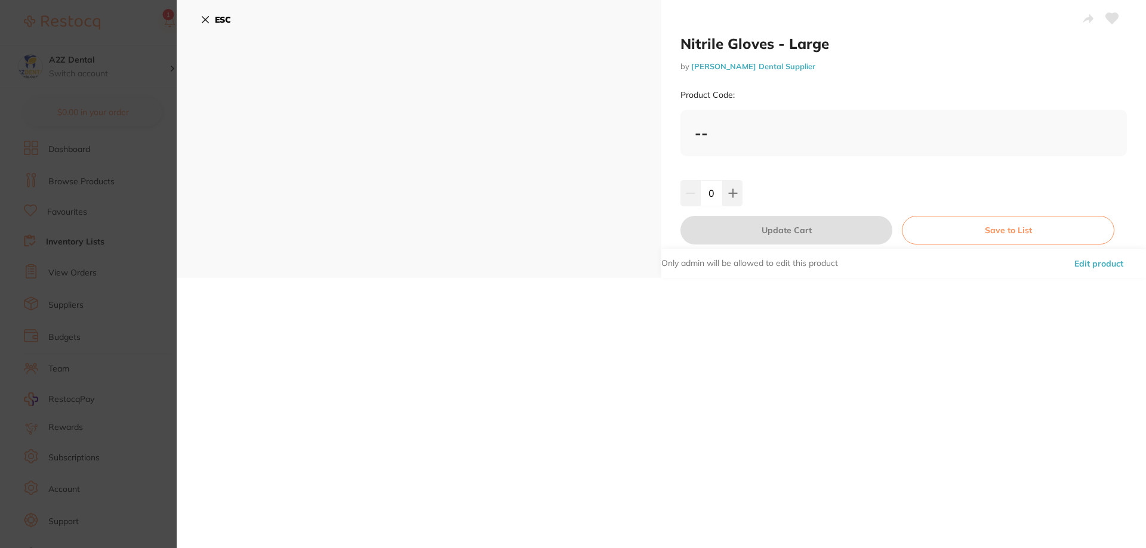
click at [701, 99] on small "Product Code:" at bounding box center [707, 95] width 54 height 10
click at [209, 21] on icon at bounding box center [206, 20] width 10 height 10
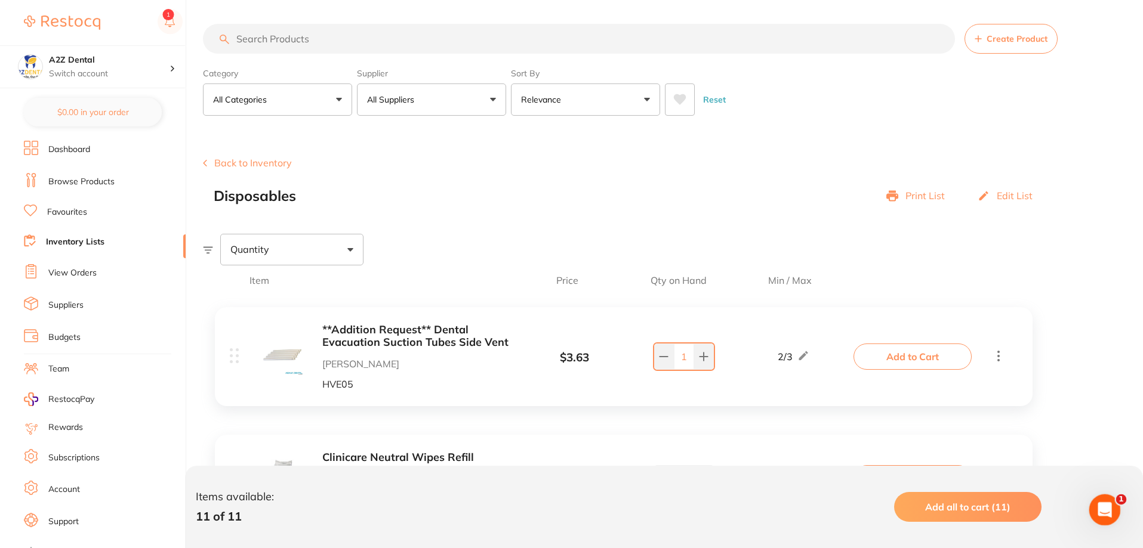
click at [1099, 509] on icon "Open Intercom Messenger" at bounding box center [1103, 509] width 20 height 20
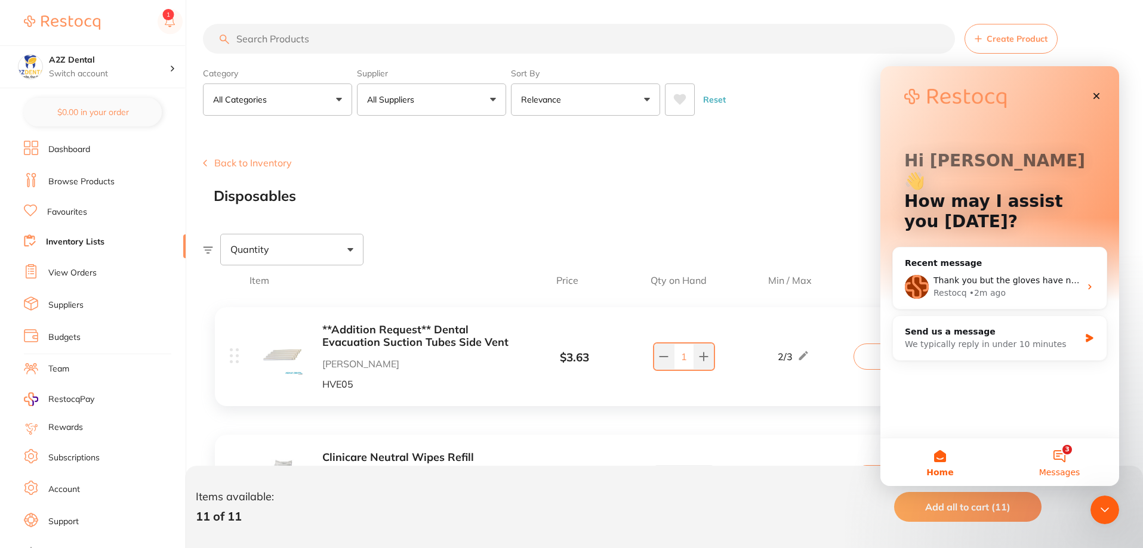
click at [1065, 449] on button "3 Messages" at bounding box center [1059, 463] width 119 height 48
